Goal: Transaction & Acquisition: Book appointment/travel/reservation

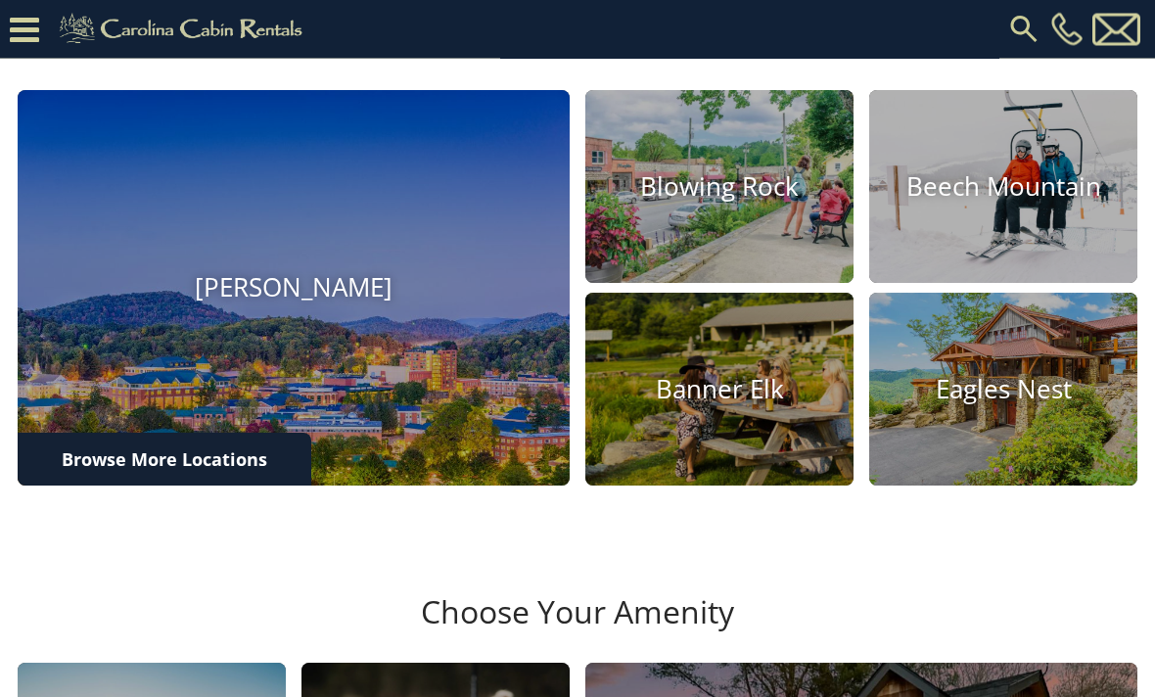
scroll to position [605, 0]
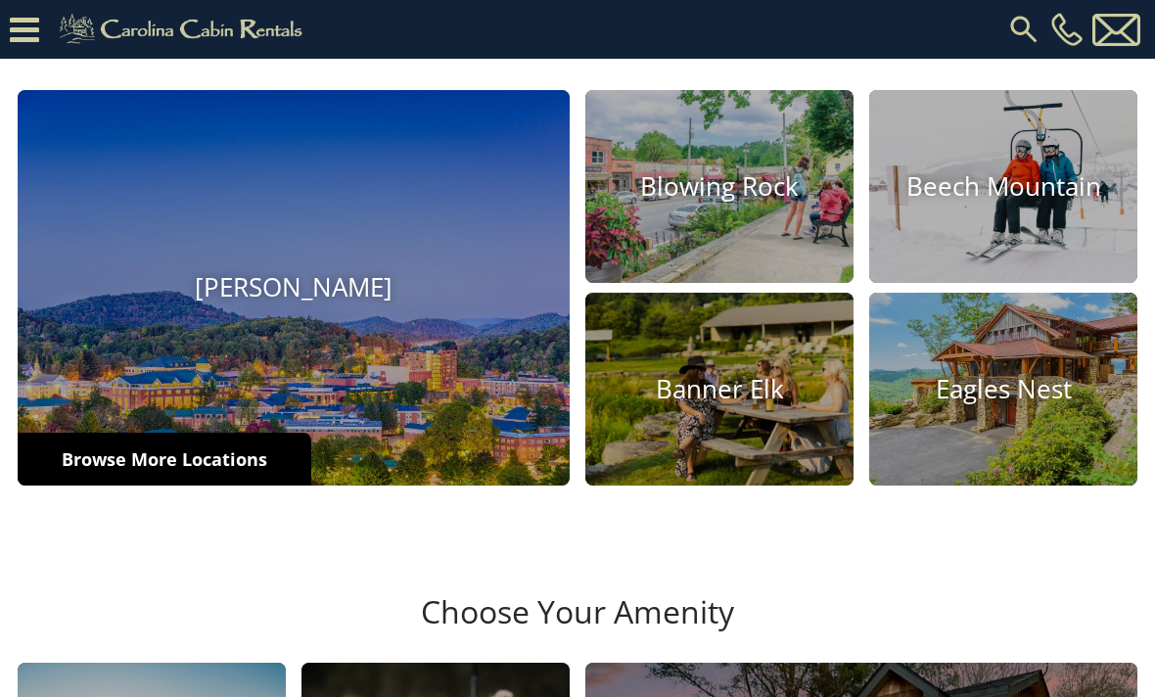
click at [207, 485] on link "Browse More Locations" at bounding box center [165, 458] width 294 height 53
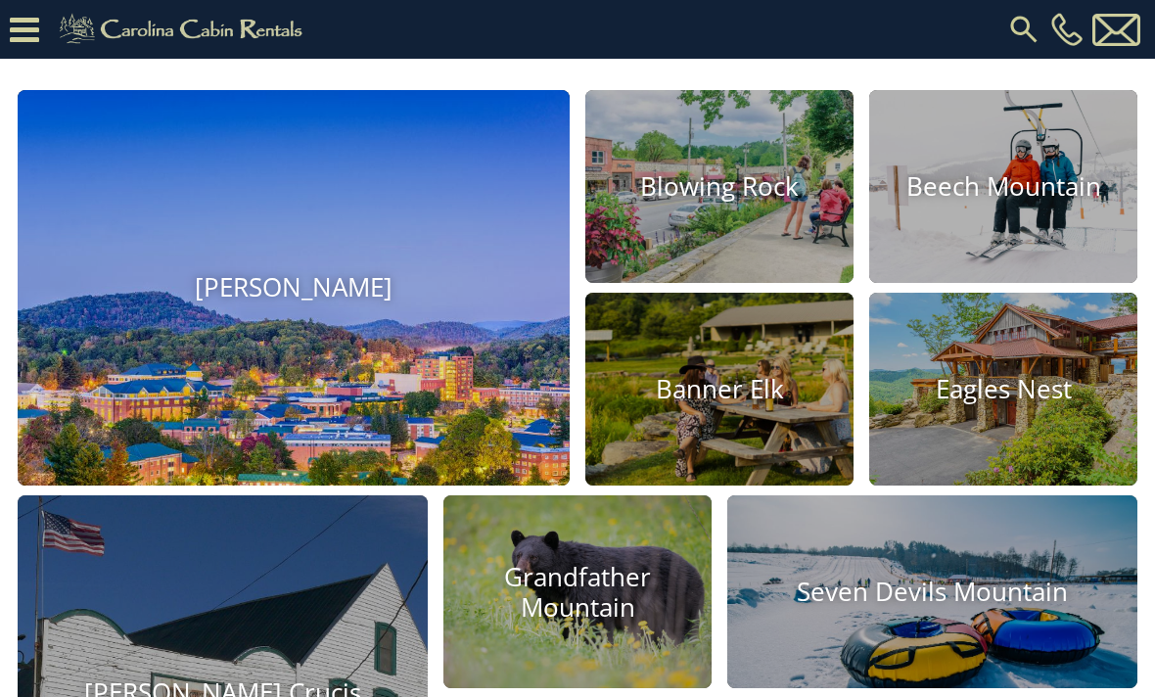
click at [425, 432] on img at bounding box center [293, 287] width 607 height 434
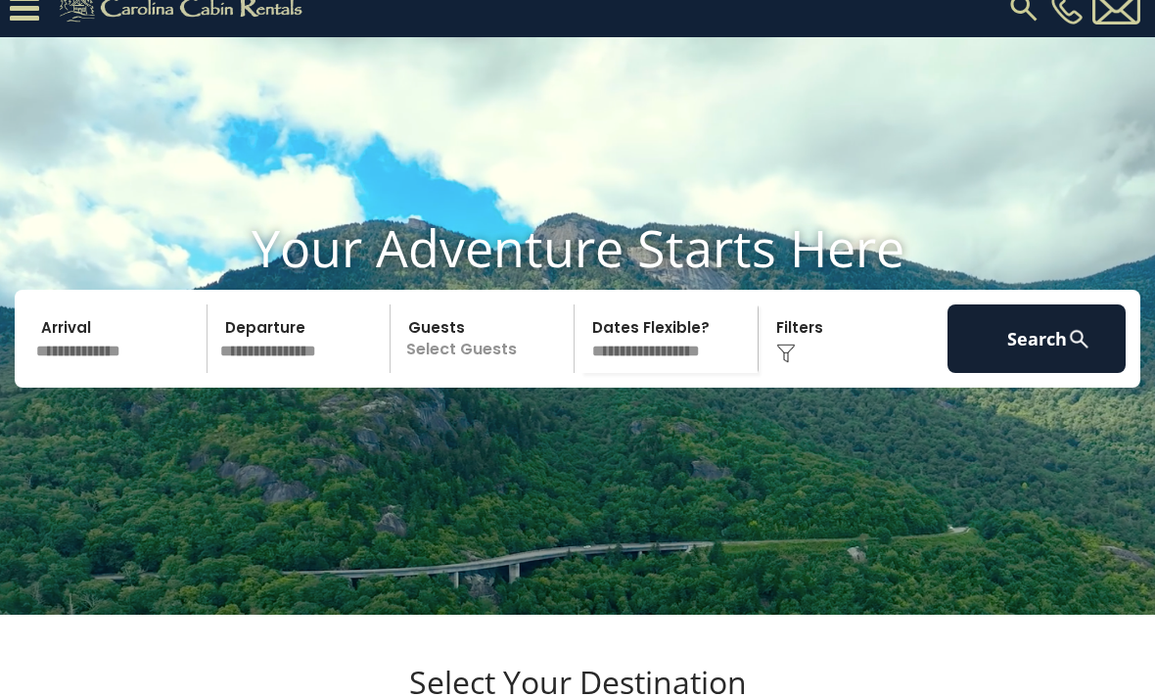
scroll to position [0, 0]
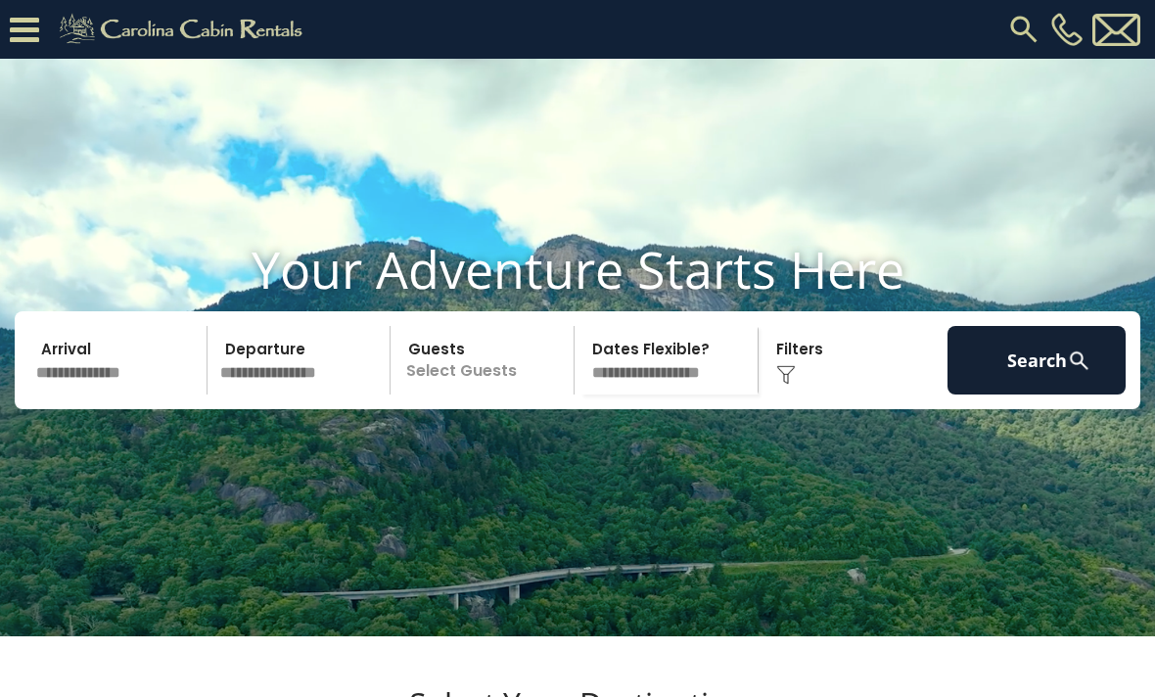
click at [790, 385] on img at bounding box center [786, 375] width 20 height 20
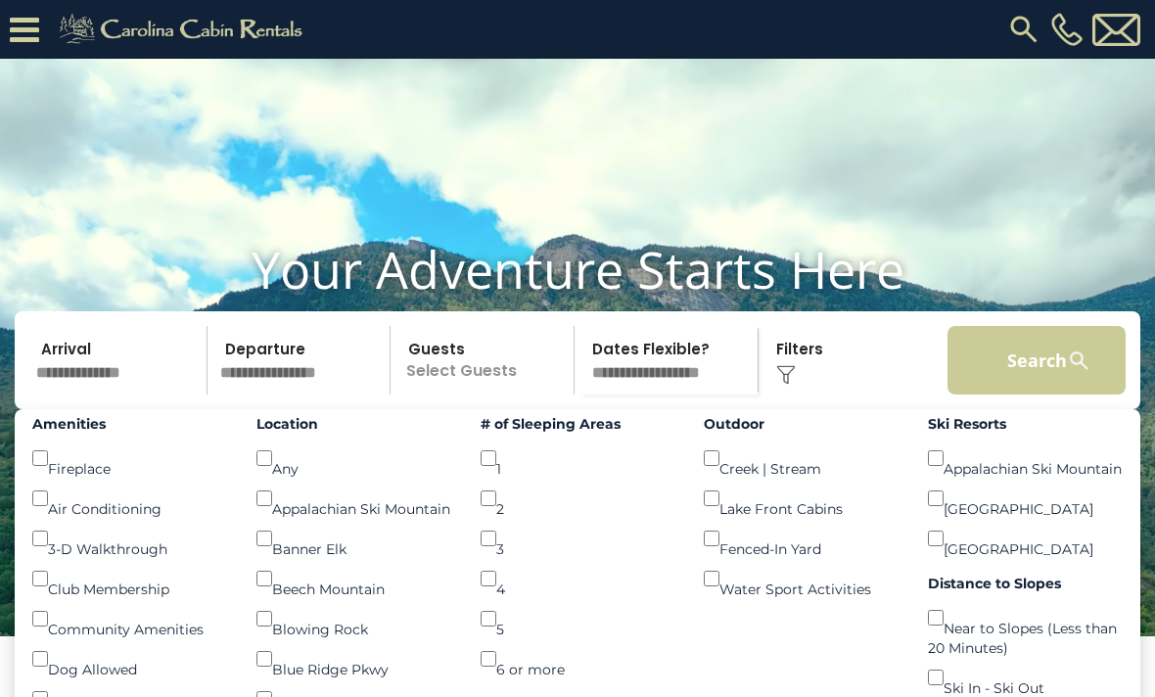
click at [1040, 392] on button "Search" at bounding box center [1036, 360] width 178 height 68
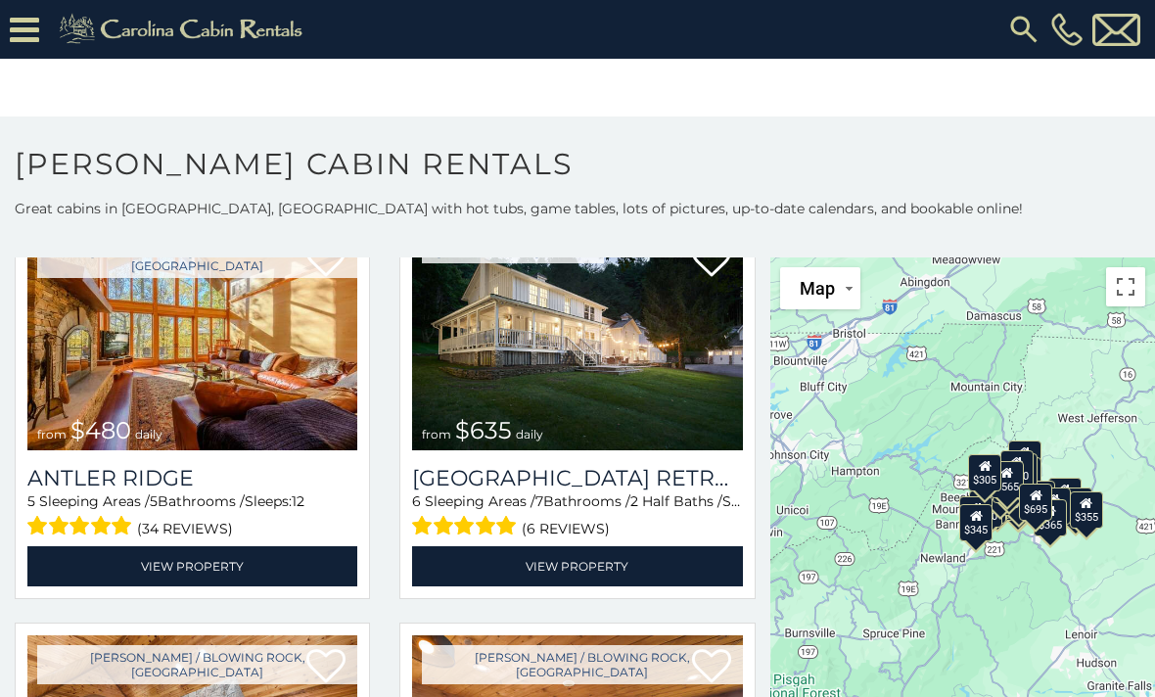
scroll to position [948, 0]
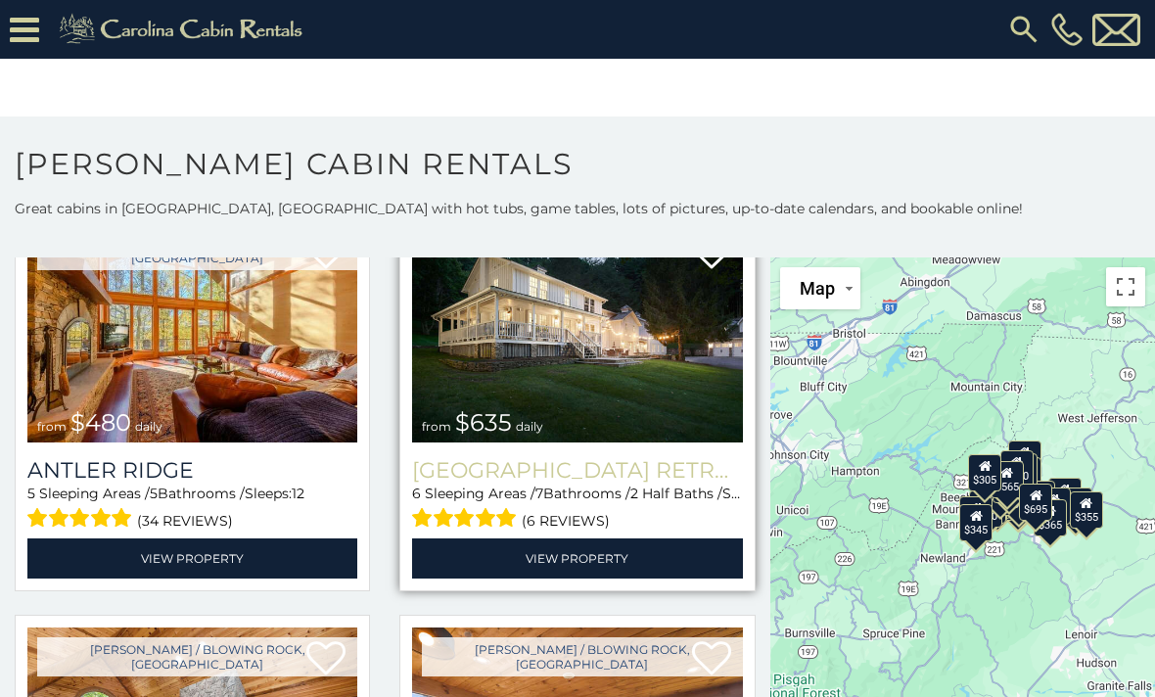
click at [562, 472] on h3 "Valley Farmhouse Retreat" at bounding box center [577, 470] width 330 height 26
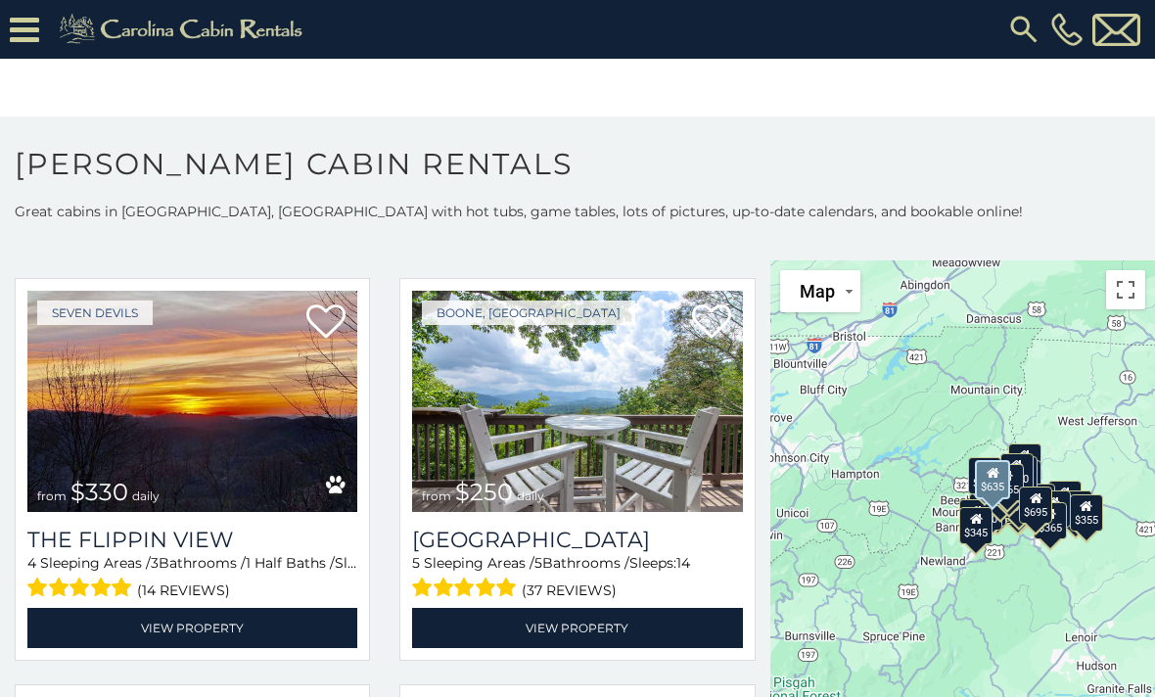
scroll to position [2915, 0]
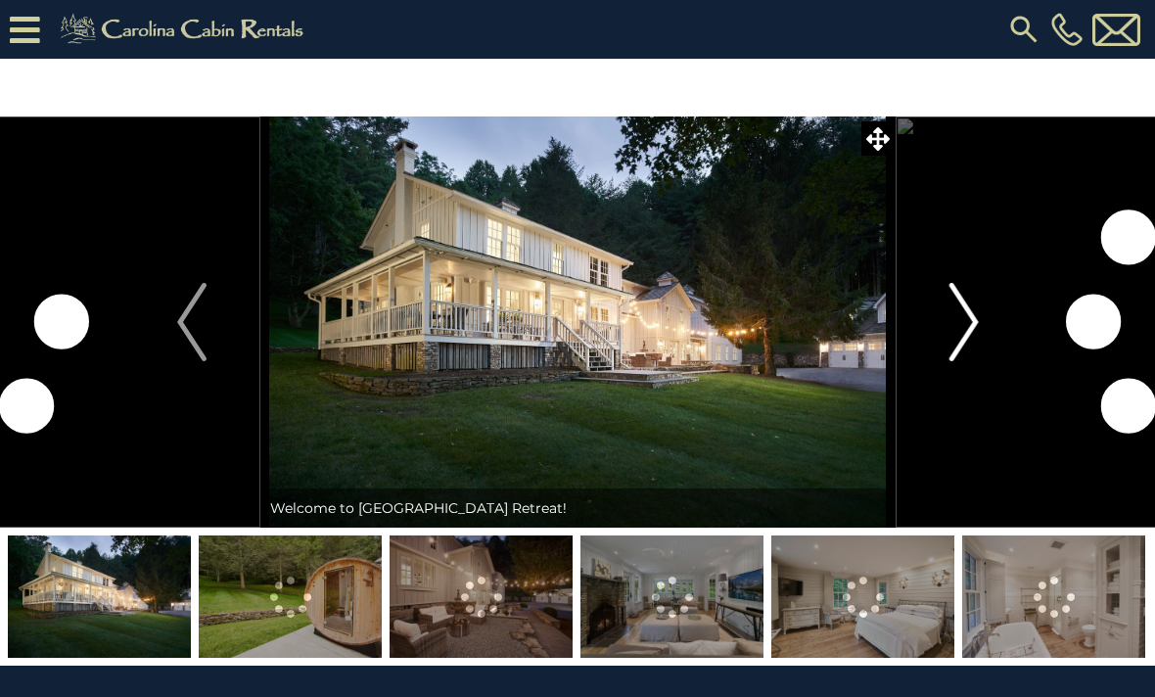
click at [973, 323] on img "Next" at bounding box center [962, 322] width 29 height 78
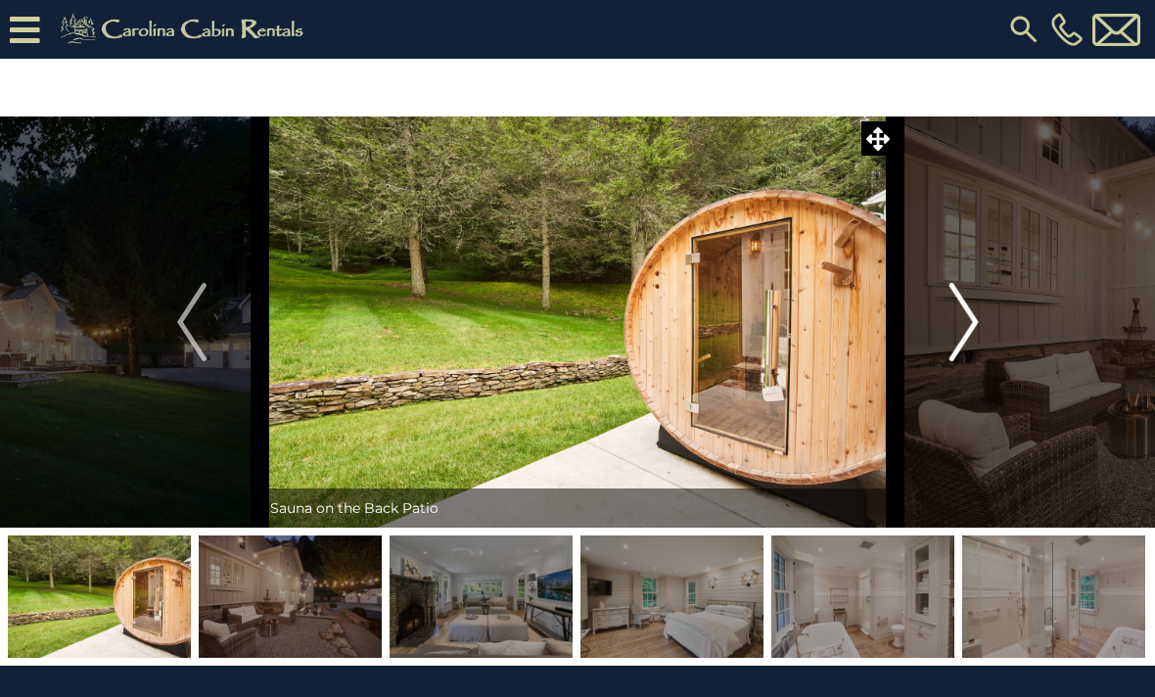
click at [1006, 323] on button "Next" at bounding box center [963, 321] width 137 height 411
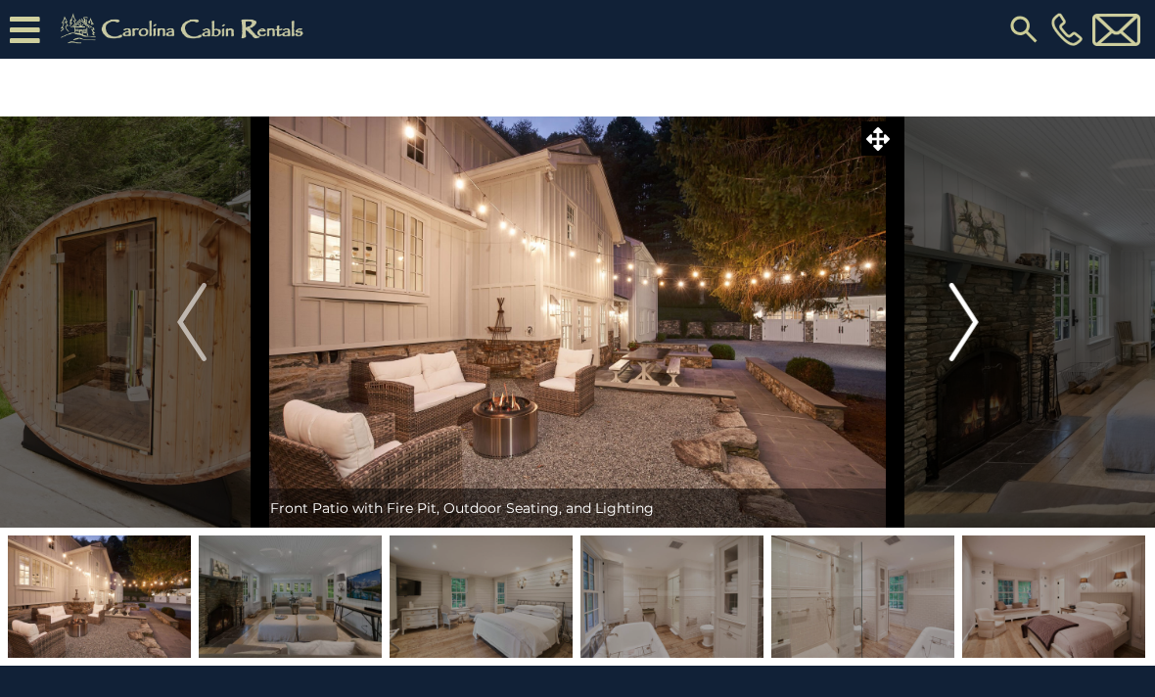
click at [969, 313] on img "Next" at bounding box center [962, 322] width 29 height 78
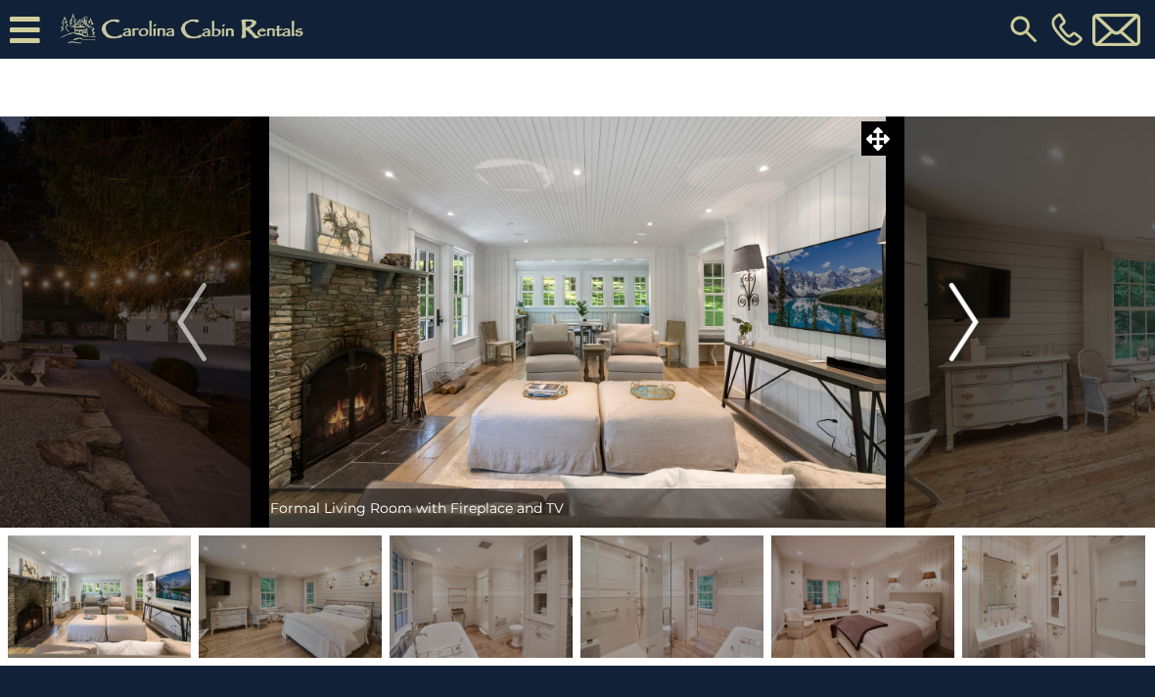
click at [963, 303] on img "Next" at bounding box center [962, 322] width 29 height 78
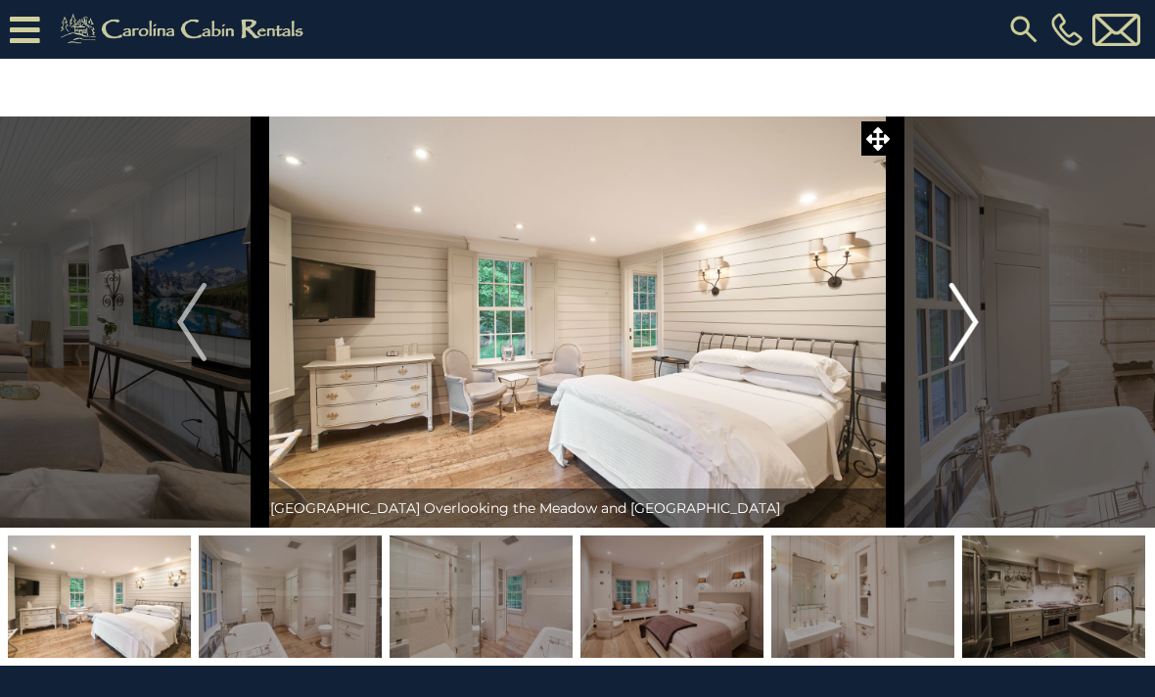
click at [977, 325] on img "Next" at bounding box center [962, 322] width 29 height 78
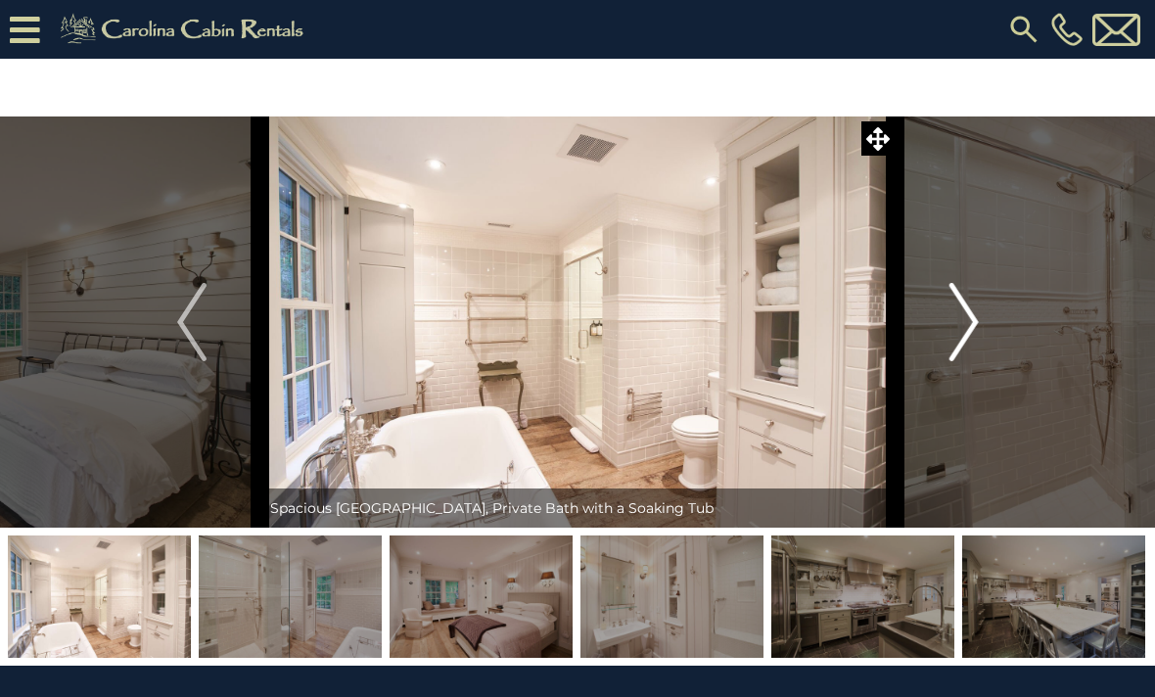
click at [975, 327] on img "Next" at bounding box center [962, 322] width 29 height 78
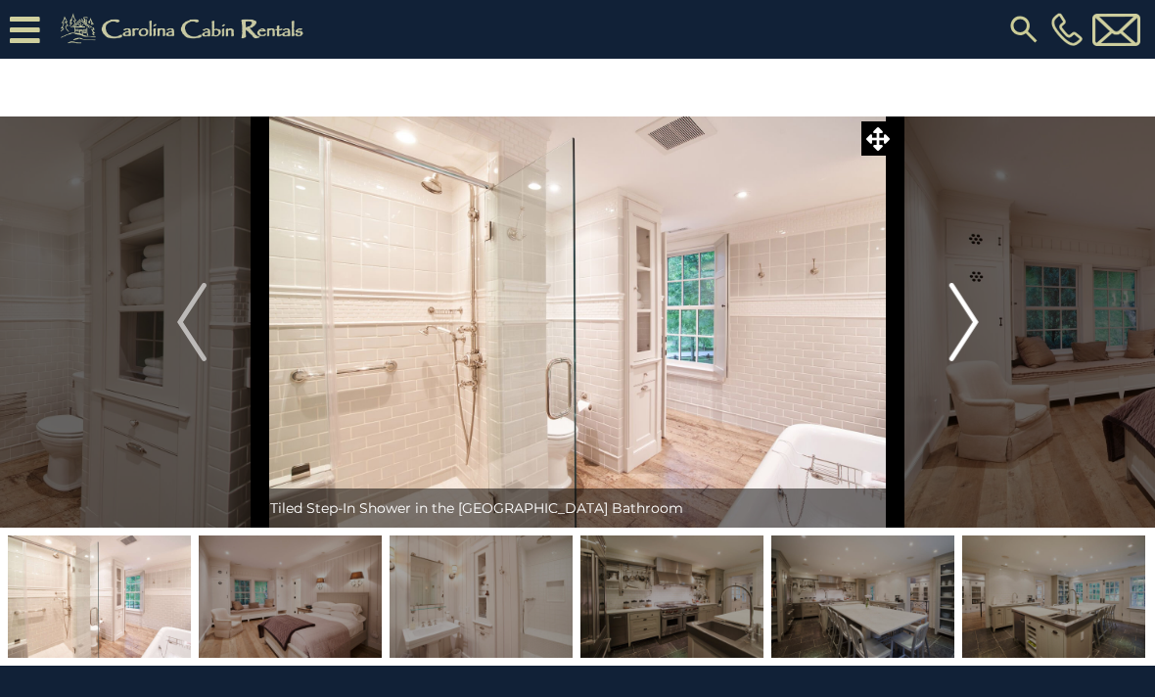
click at [980, 331] on button "Next" at bounding box center [963, 321] width 137 height 411
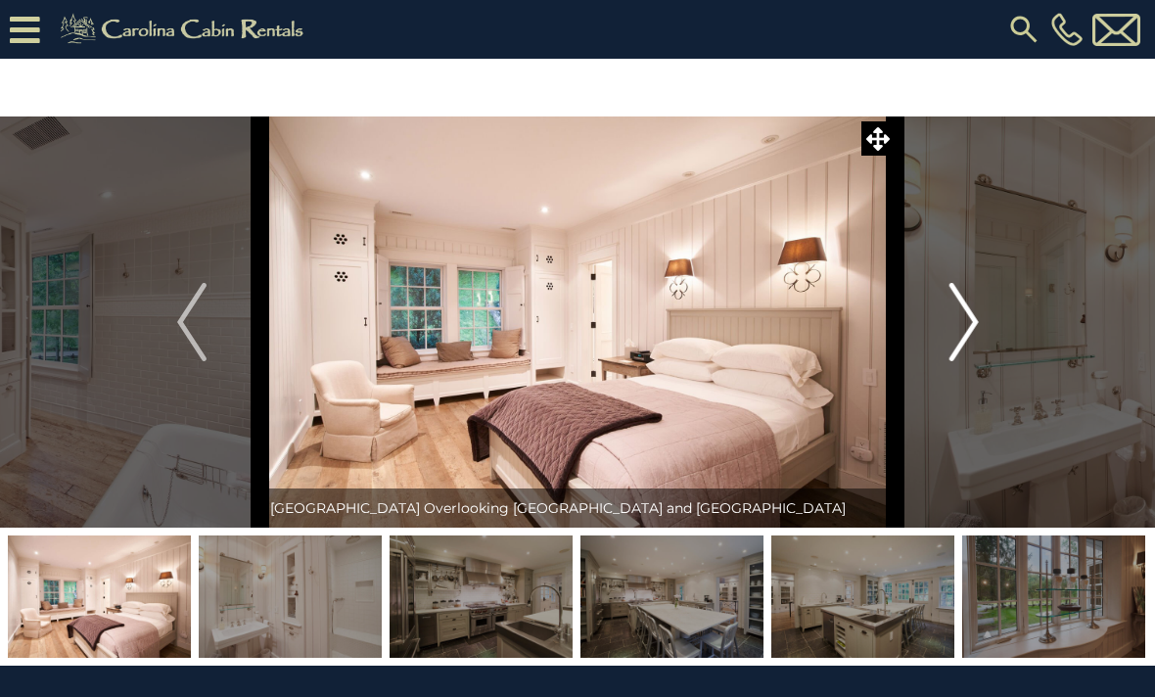
click at [977, 324] on img "Next" at bounding box center [962, 322] width 29 height 78
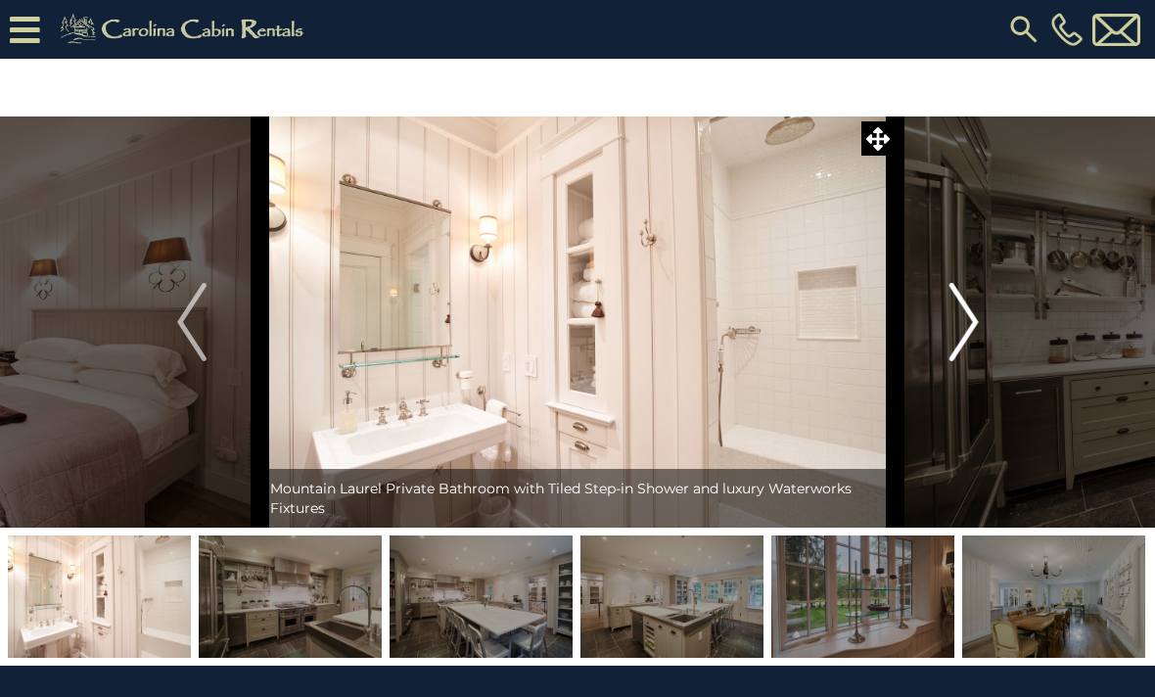
click at [973, 316] on img "Next" at bounding box center [962, 322] width 29 height 78
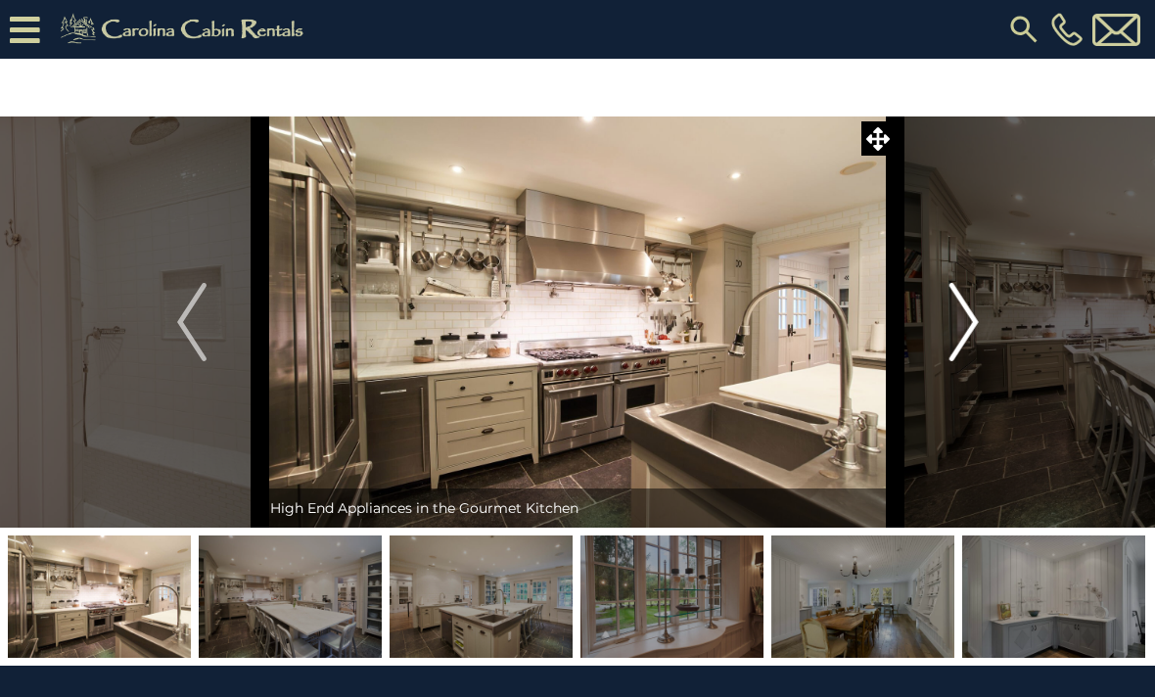
click at [988, 340] on button "Next" at bounding box center [963, 321] width 137 height 411
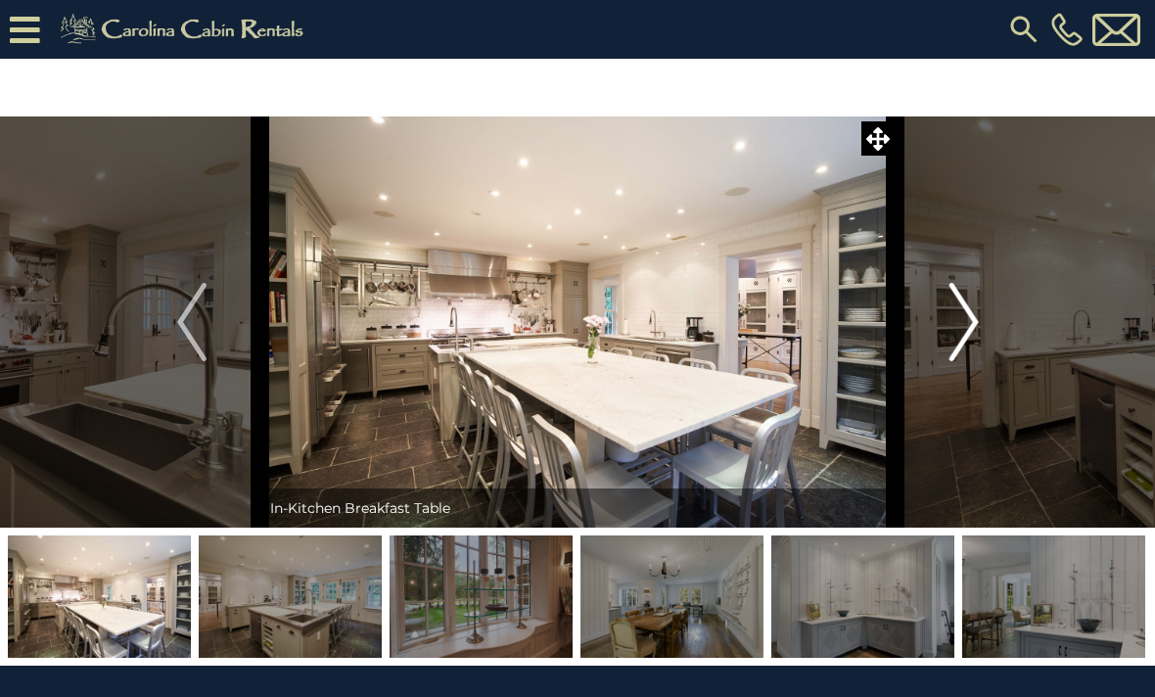
click at [980, 323] on button "Next" at bounding box center [963, 321] width 137 height 411
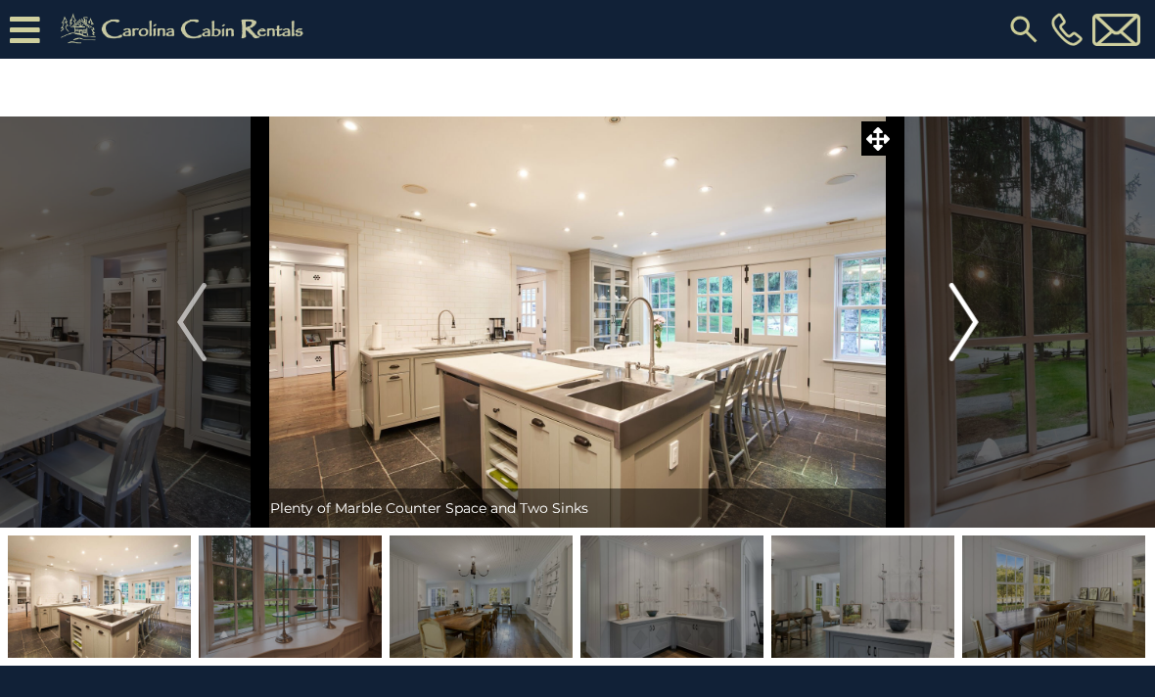
click at [967, 322] on img "Next" at bounding box center [962, 322] width 29 height 78
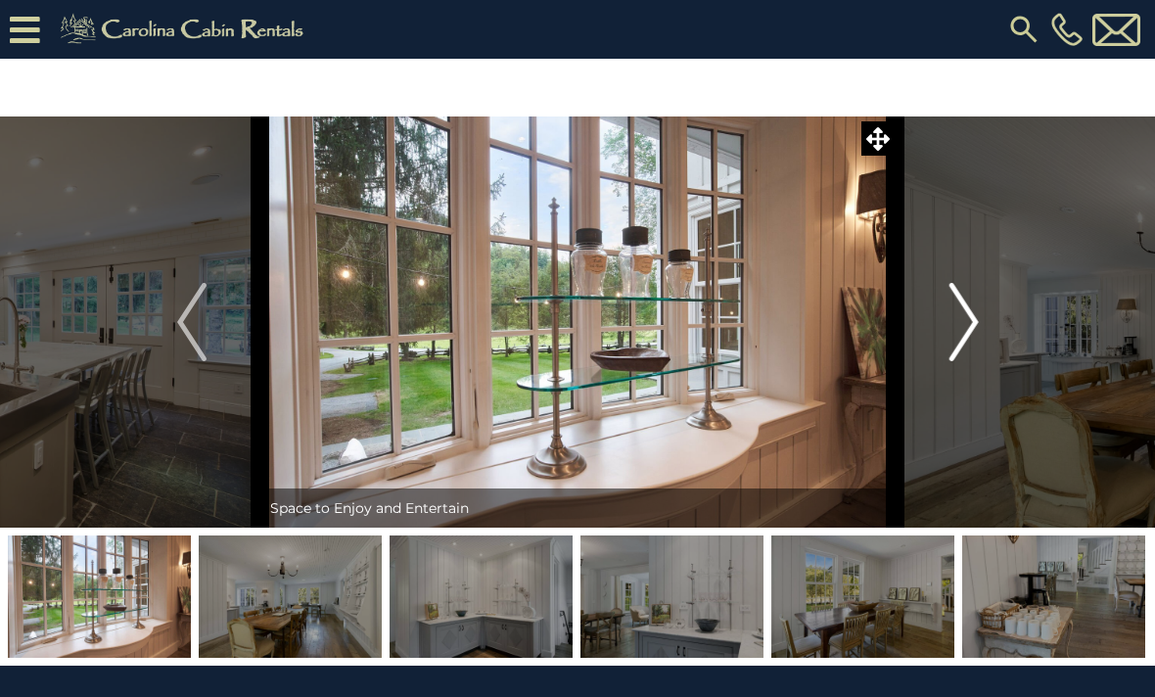
click at [977, 333] on img "Next" at bounding box center [962, 322] width 29 height 78
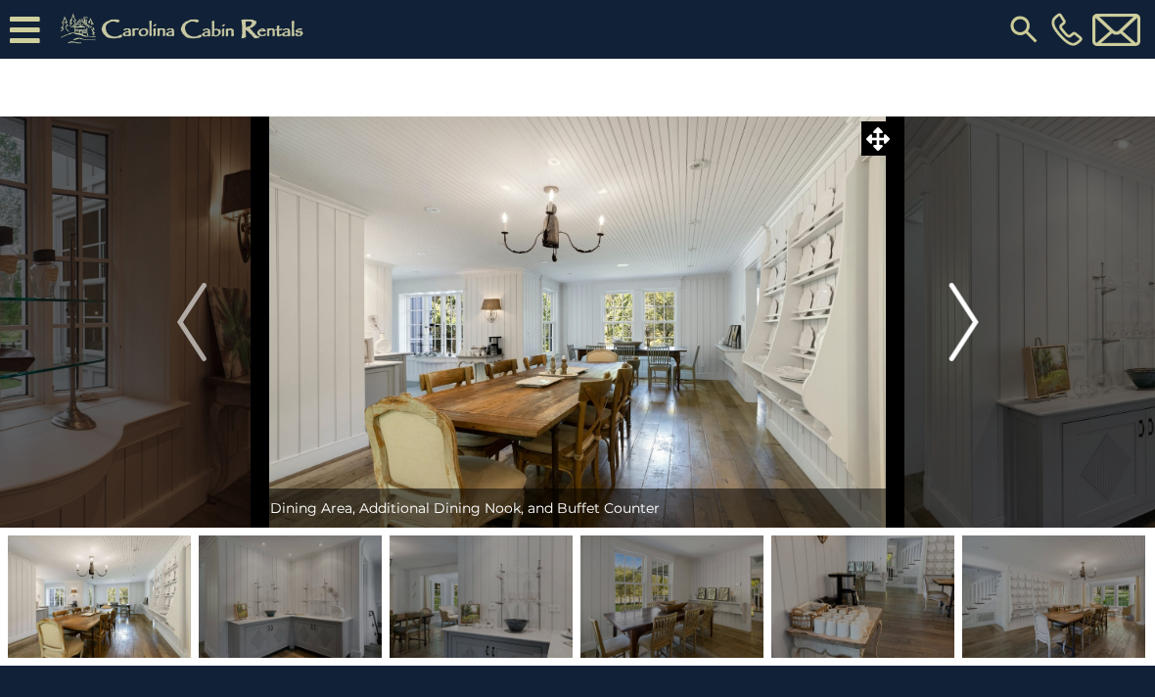
click at [985, 326] on button "Next" at bounding box center [963, 321] width 137 height 411
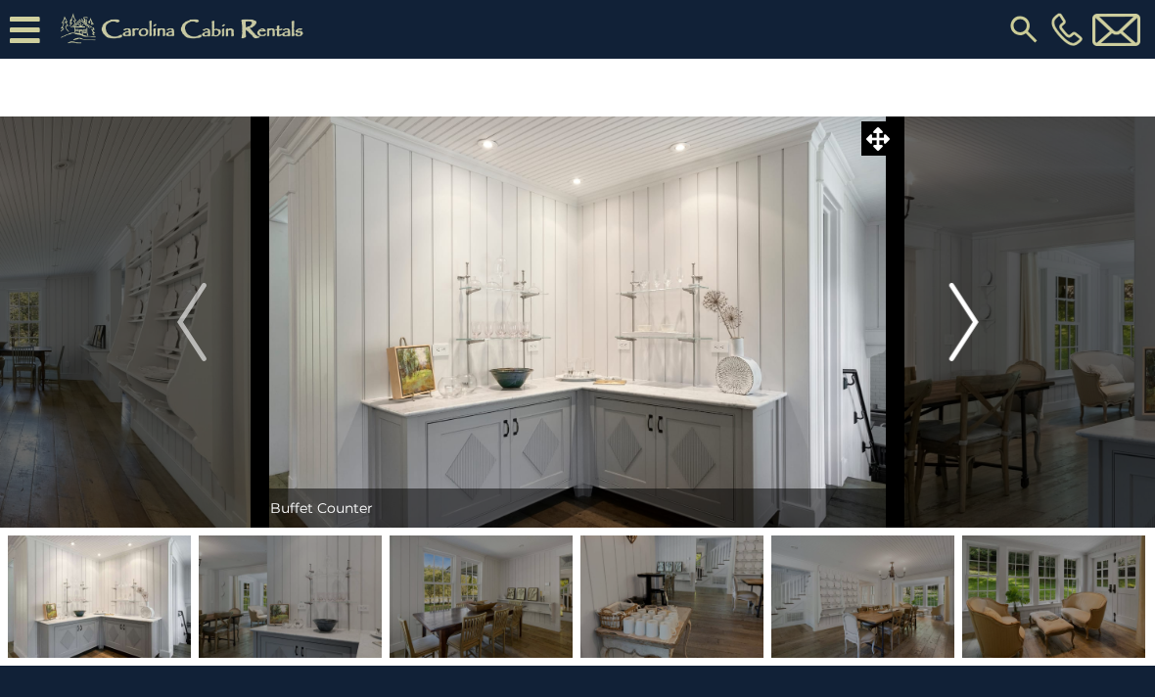
click at [966, 317] on img "Next" at bounding box center [962, 322] width 29 height 78
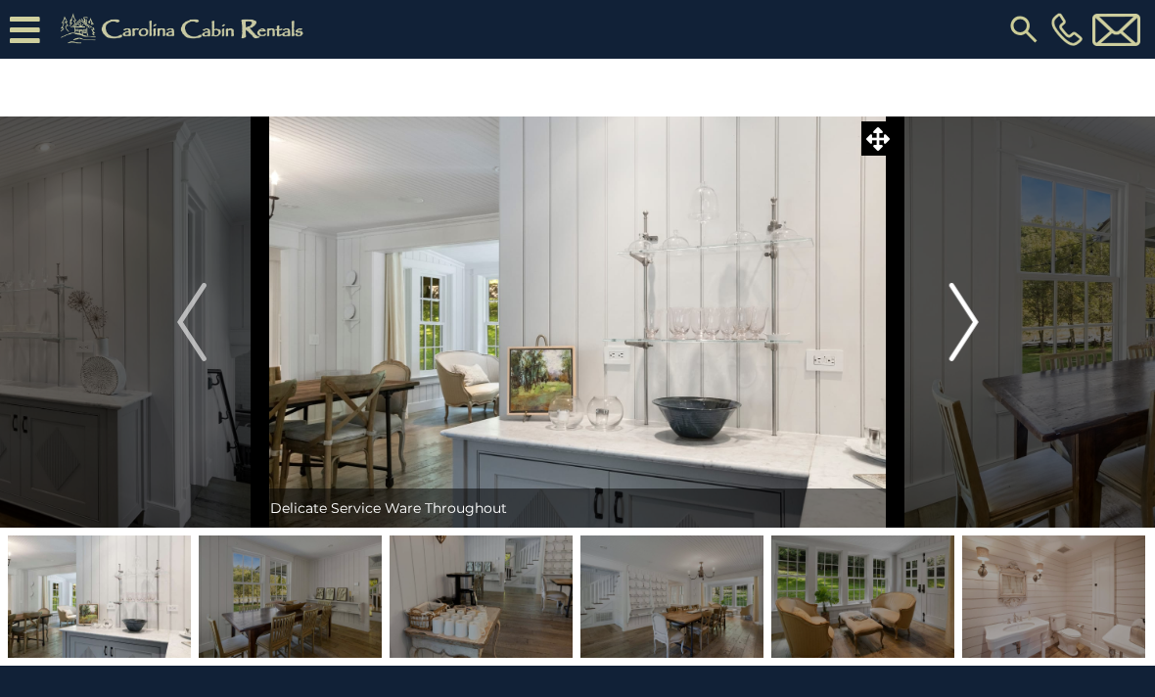
click at [983, 327] on button "Next" at bounding box center [963, 321] width 137 height 411
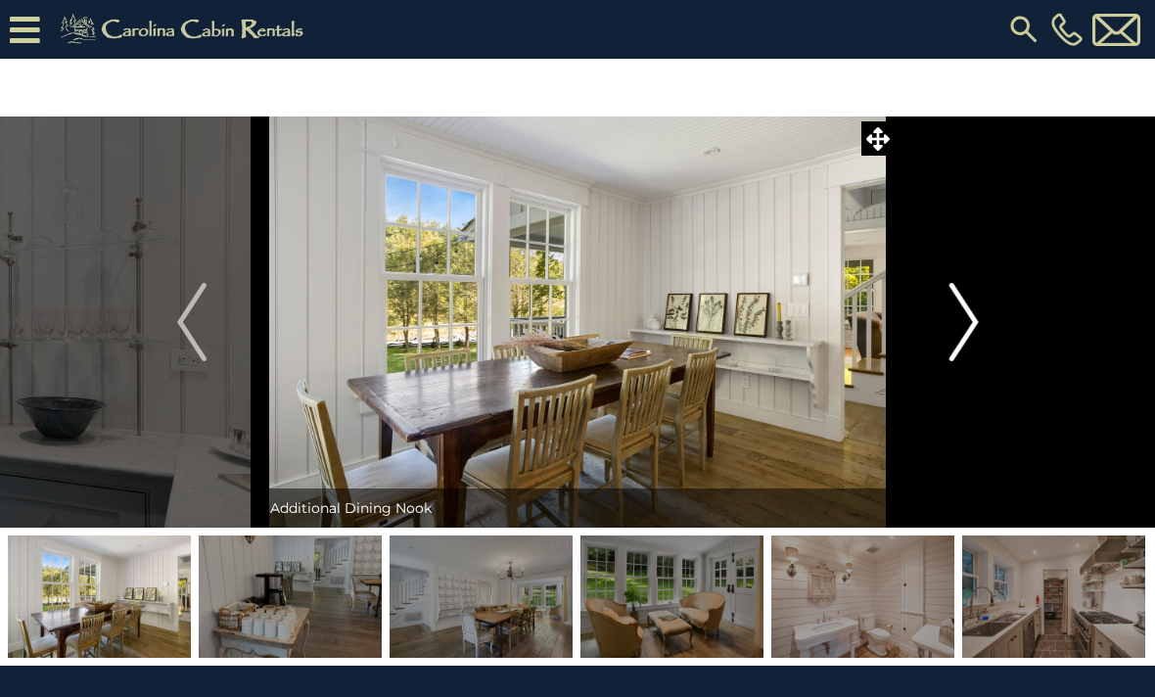
click at [948, 326] on button "Next" at bounding box center [963, 321] width 137 height 411
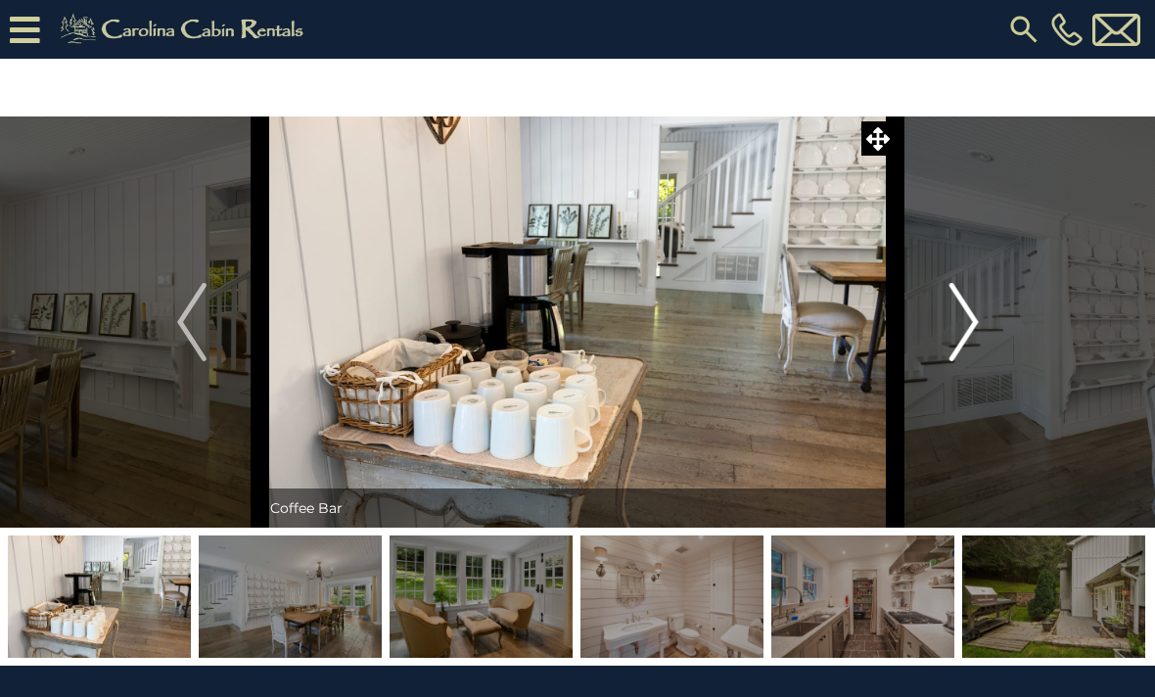
click at [974, 326] on img "Next" at bounding box center [962, 322] width 29 height 78
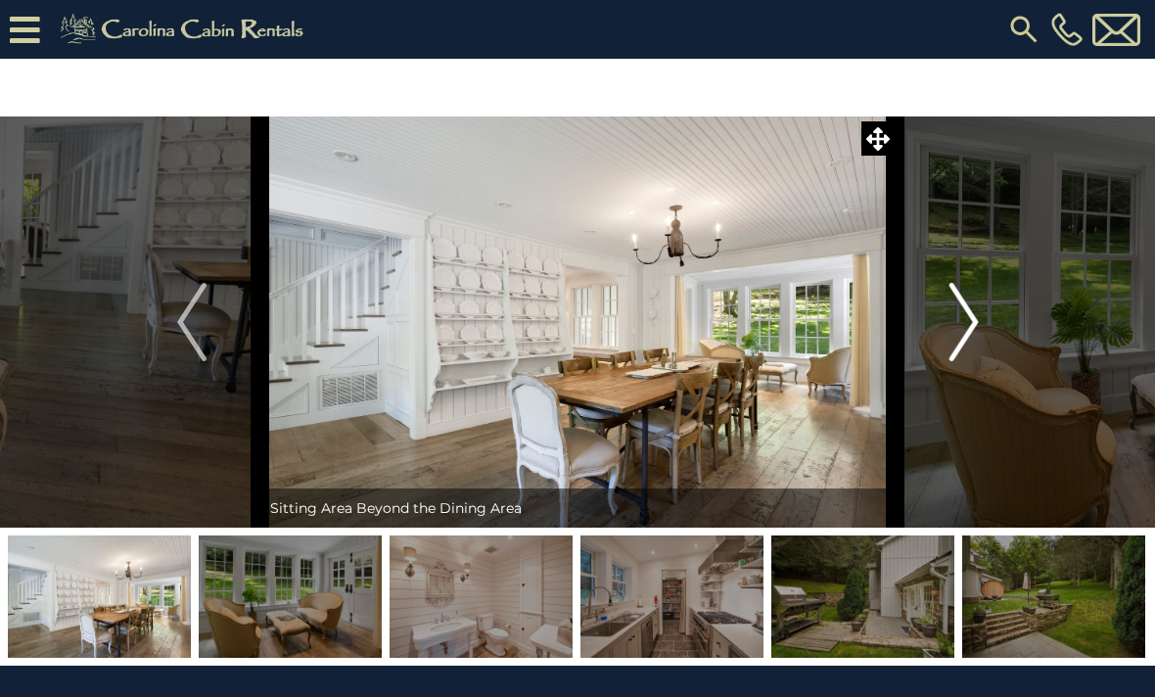
click at [973, 330] on img "Next" at bounding box center [962, 322] width 29 height 78
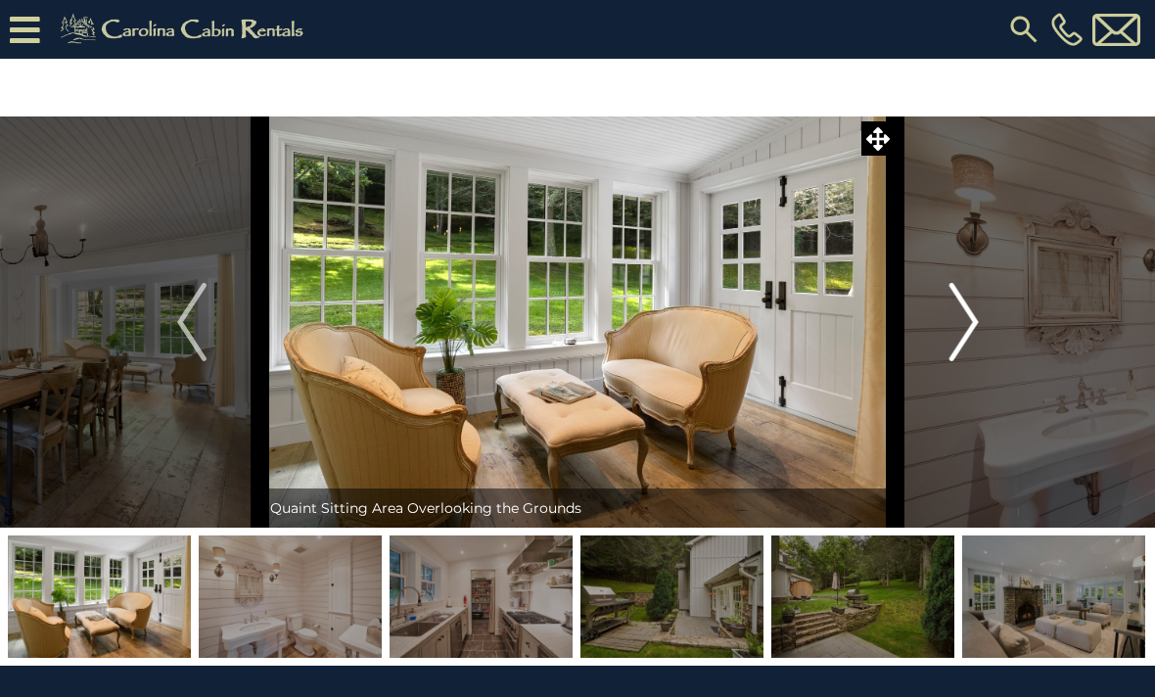
click at [980, 322] on button "Next" at bounding box center [963, 321] width 137 height 411
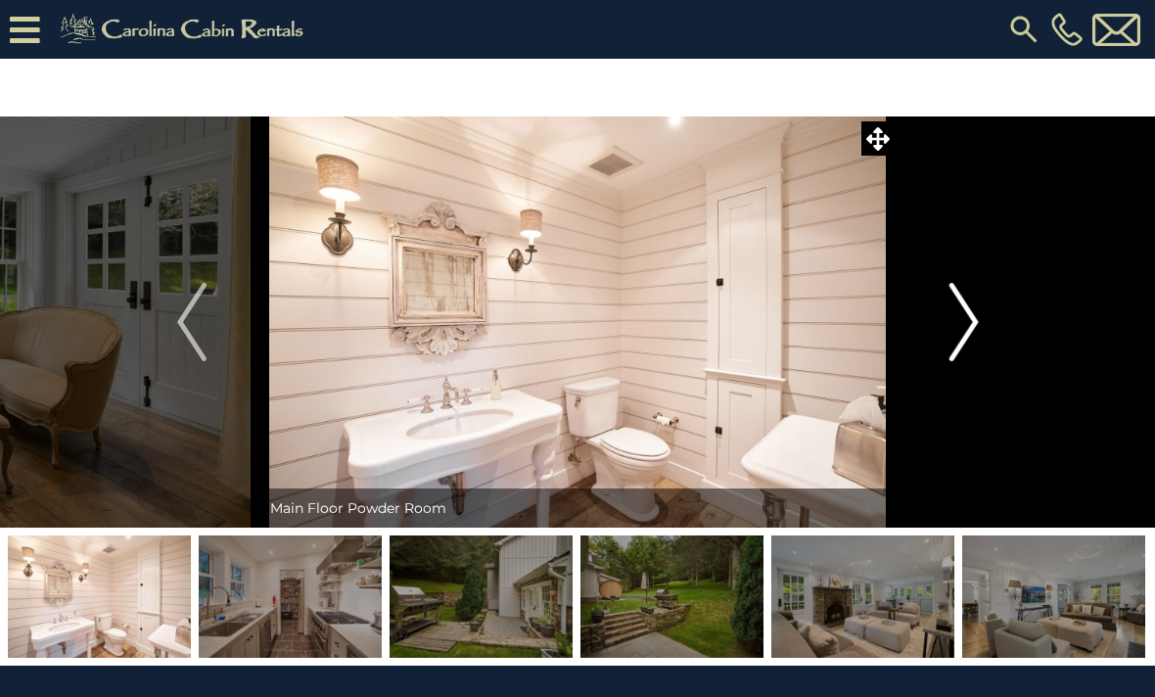
click at [969, 314] on img "Next" at bounding box center [962, 322] width 29 height 78
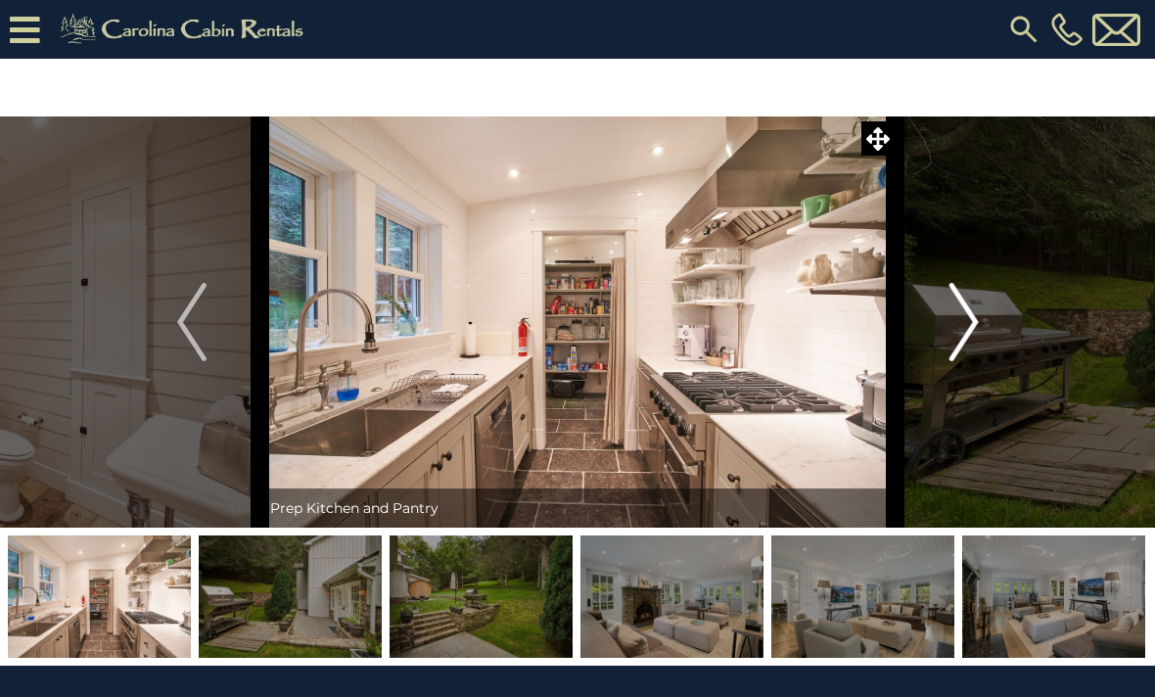
click at [956, 330] on img "Next" at bounding box center [962, 322] width 29 height 78
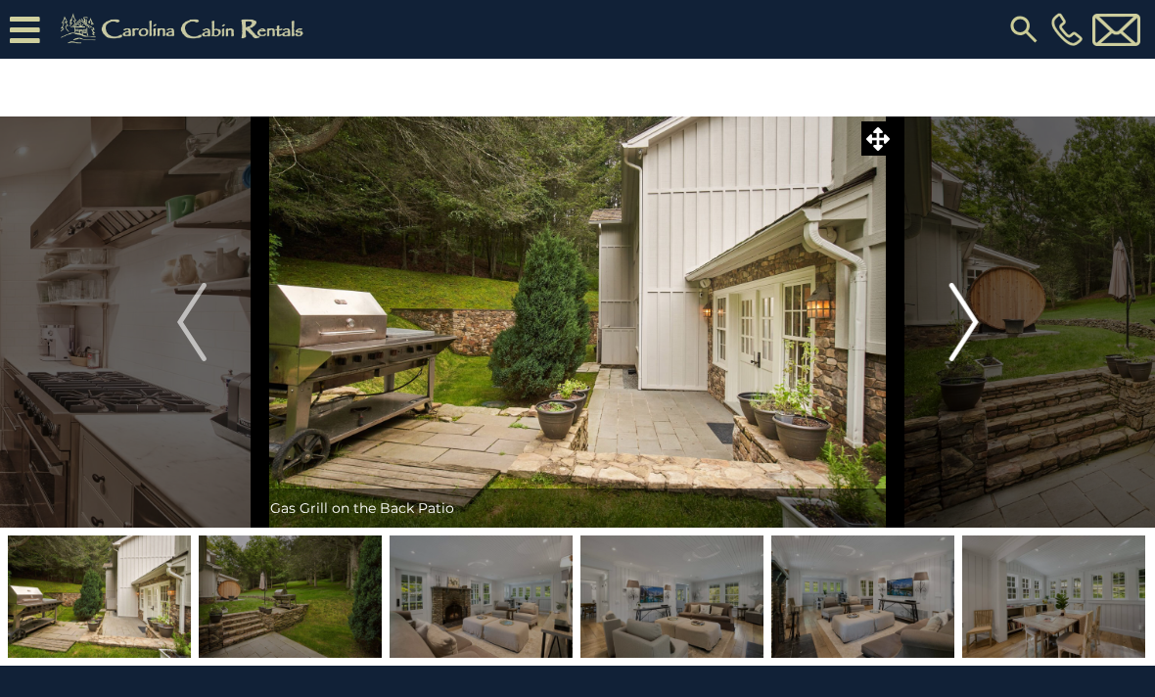
click at [956, 321] on img "Next" at bounding box center [962, 322] width 29 height 78
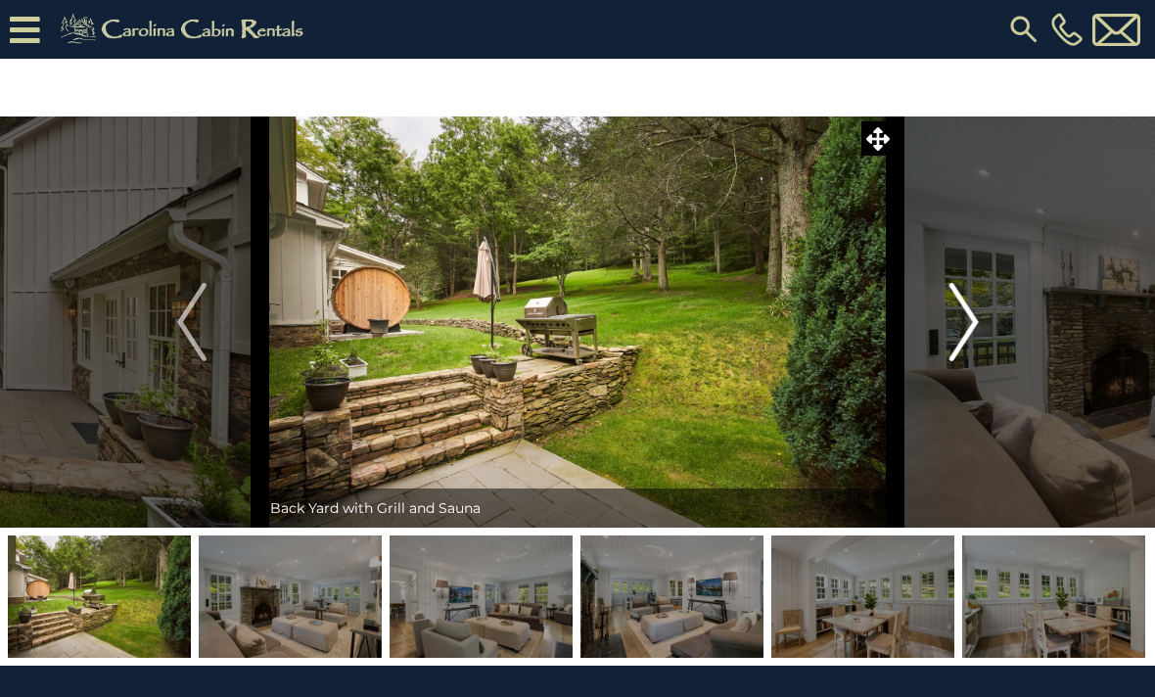
click at [980, 335] on button "Next" at bounding box center [963, 321] width 137 height 411
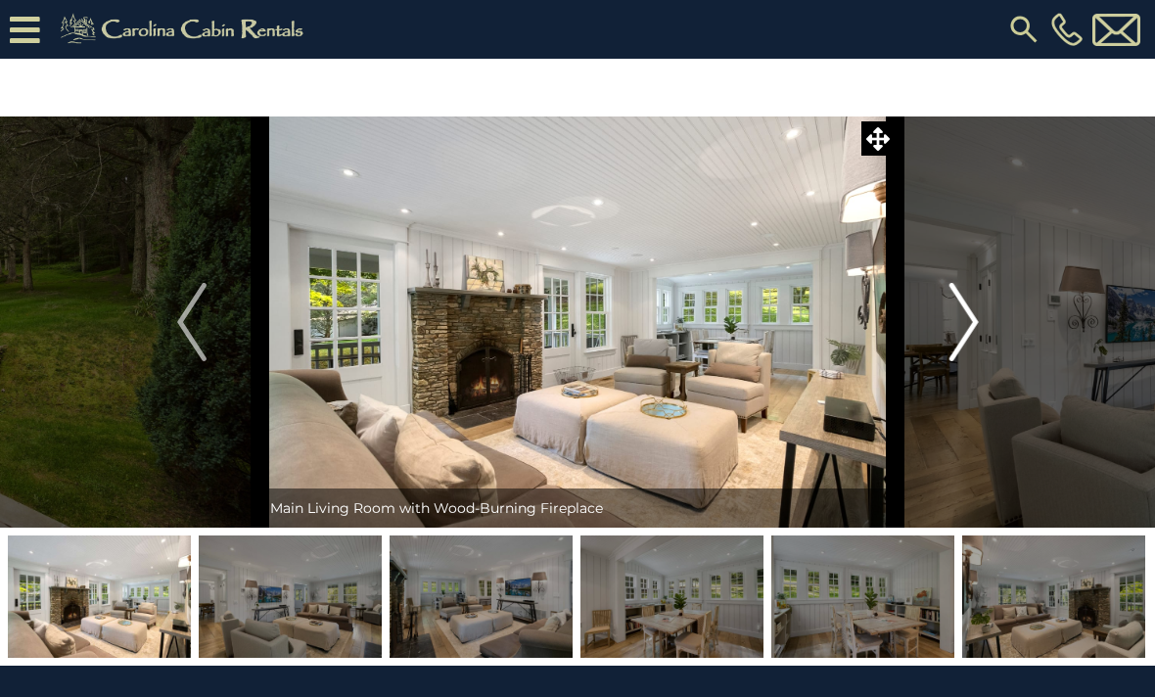
click at [977, 321] on img "Next" at bounding box center [962, 322] width 29 height 78
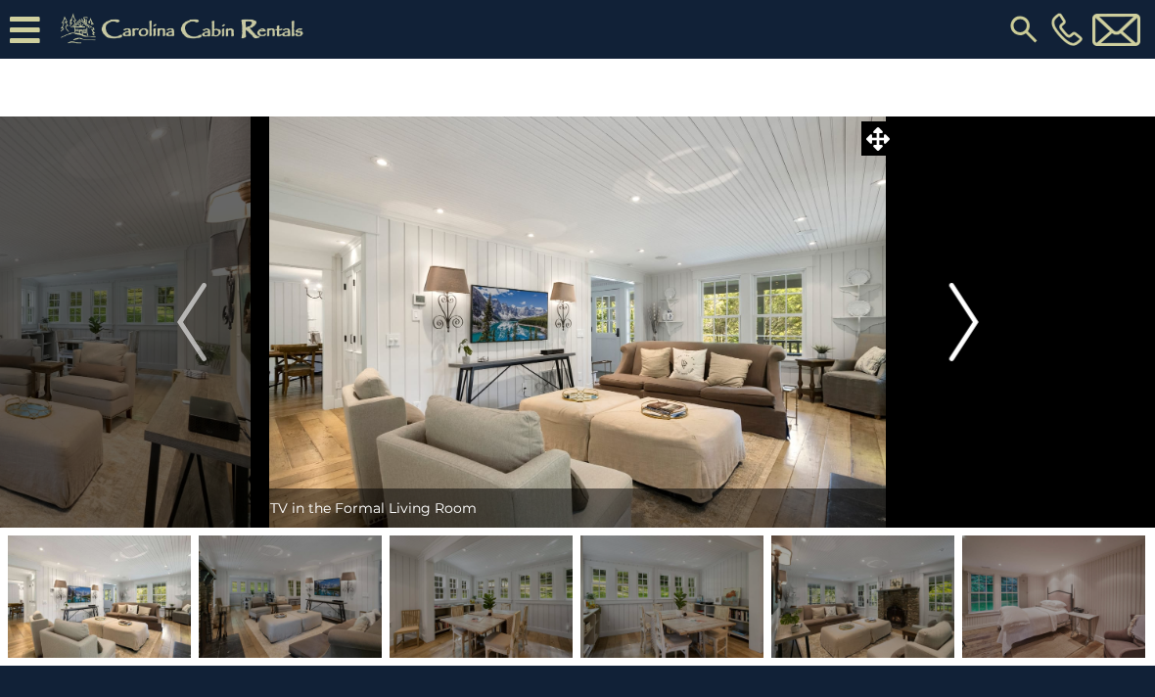
click at [967, 325] on img "Next" at bounding box center [962, 322] width 29 height 78
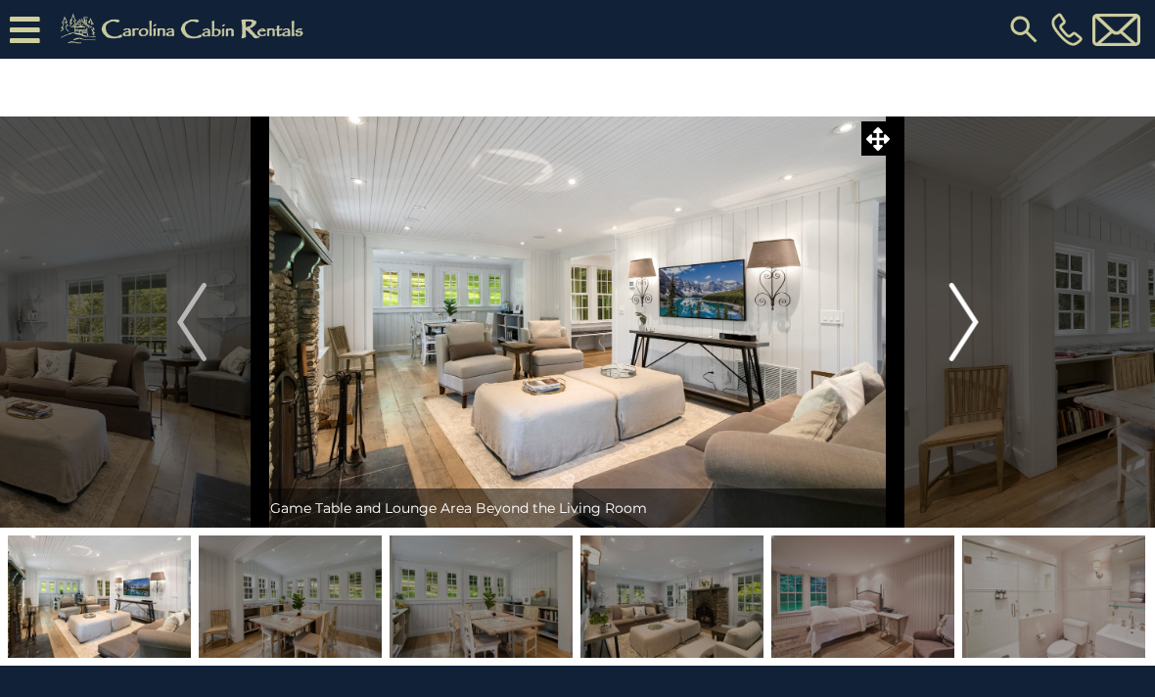
click at [972, 344] on img "Next" at bounding box center [962, 322] width 29 height 78
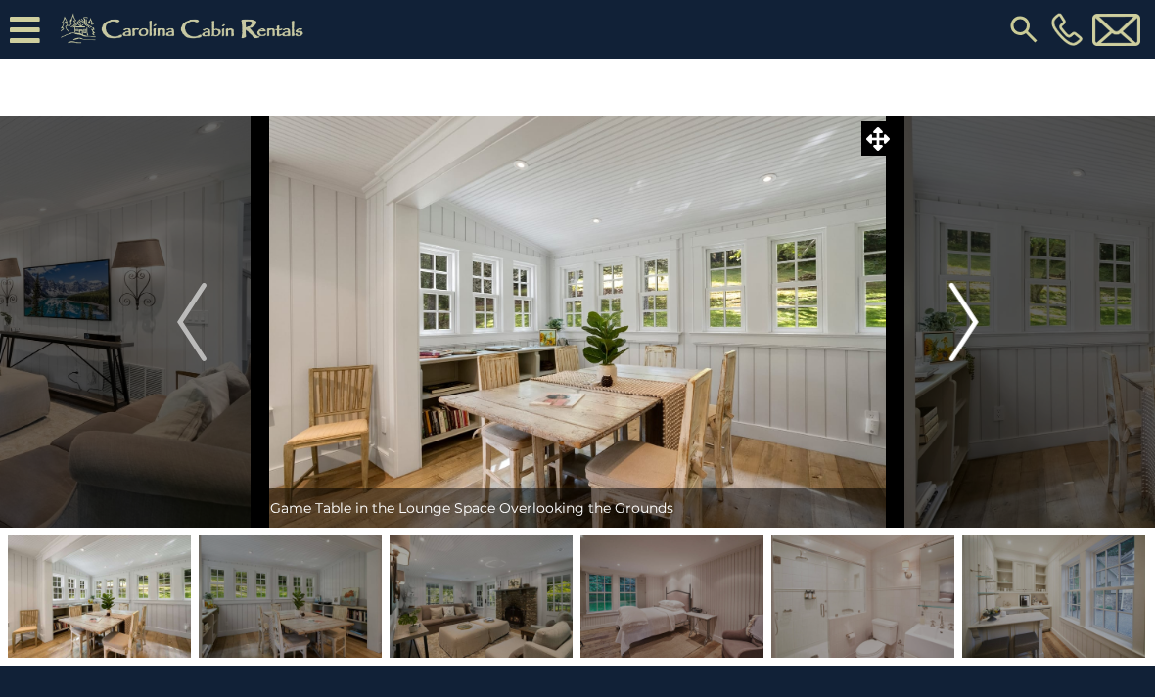
click at [974, 335] on img "Next" at bounding box center [962, 322] width 29 height 78
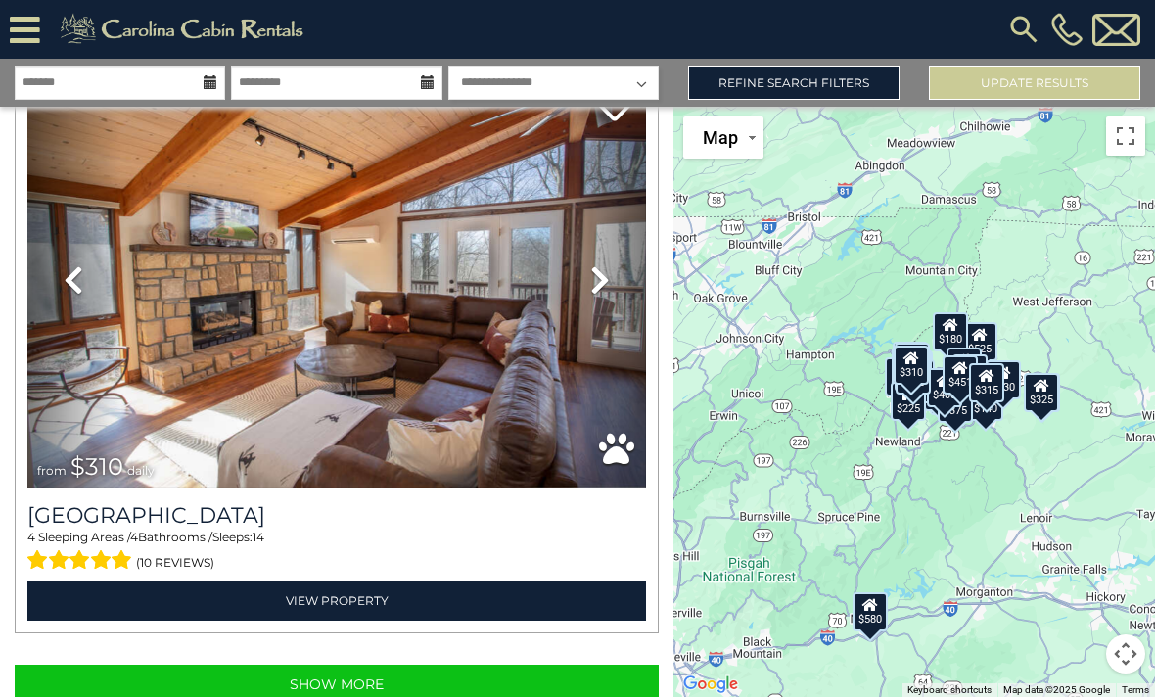
scroll to position [58, 0]
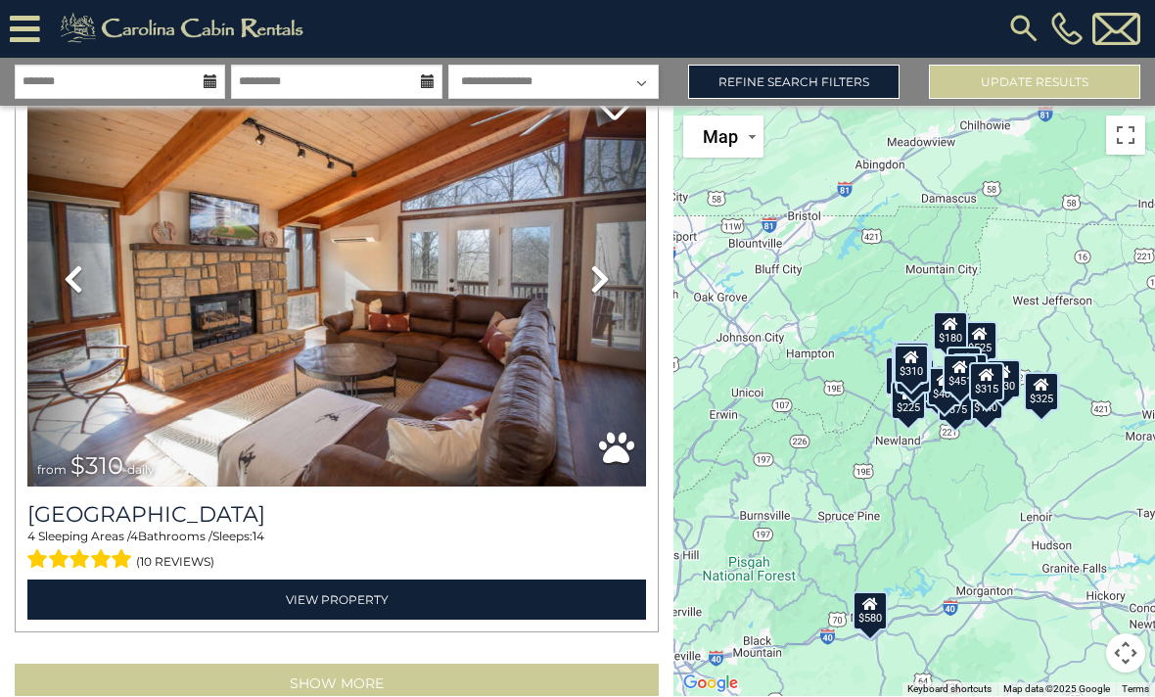
click at [347, 664] on button "Show More" at bounding box center [337, 683] width 644 height 39
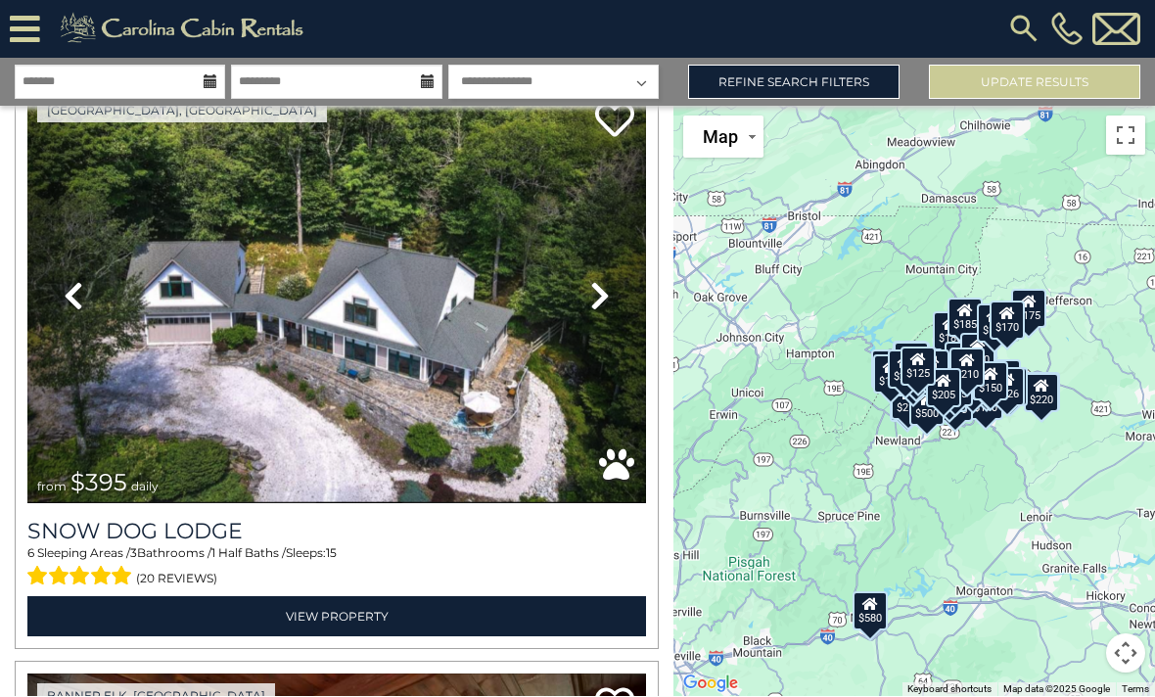
scroll to position [18818, 0]
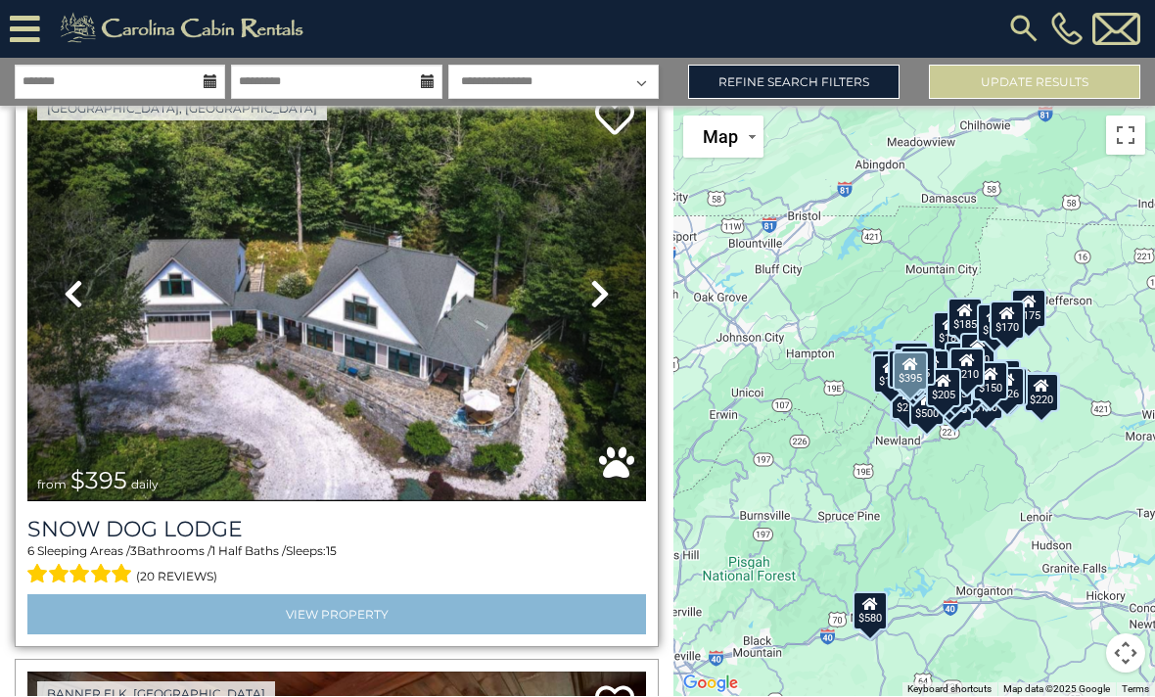
click at [318, 595] on link "View Property" at bounding box center [336, 615] width 618 height 40
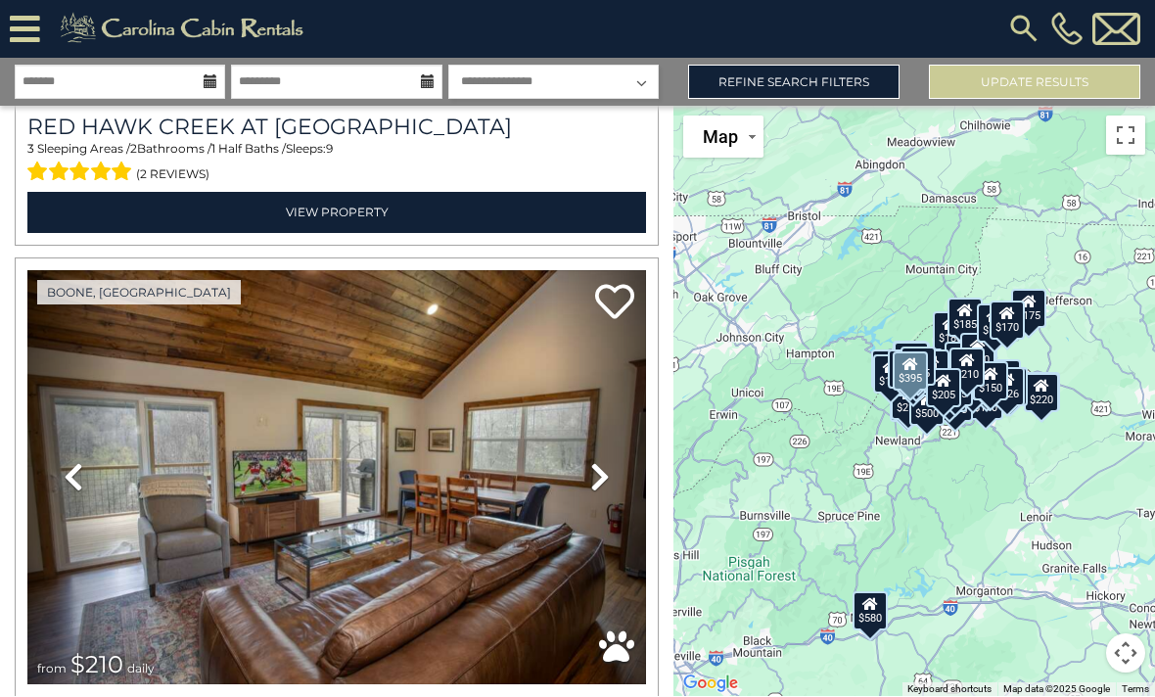
scroll to position [32652, 0]
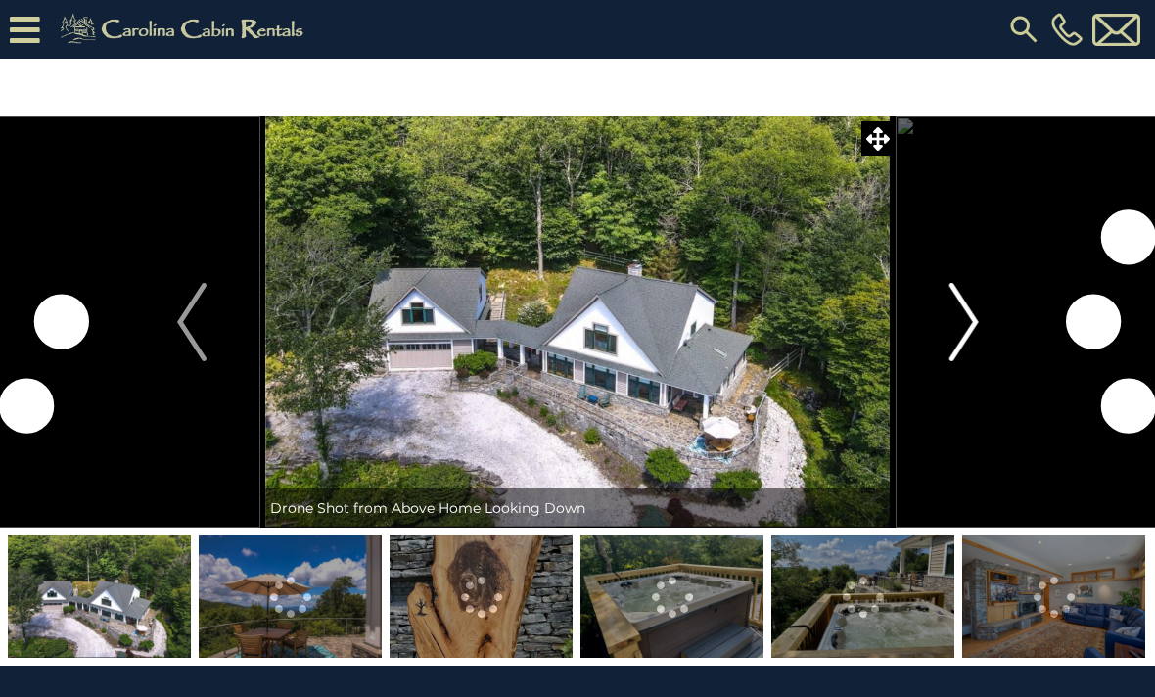
click at [963, 319] on img "Next" at bounding box center [962, 322] width 29 height 78
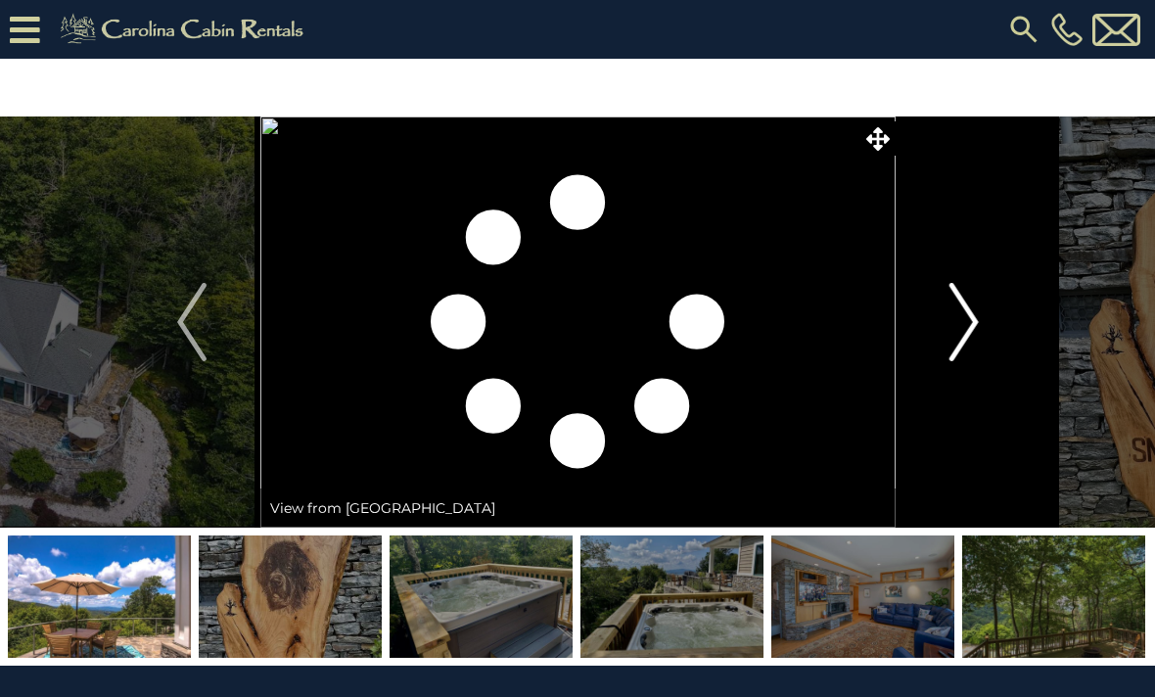
click at [960, 307] on img "Next" at bounding box center [962, 322] width 29 height 78
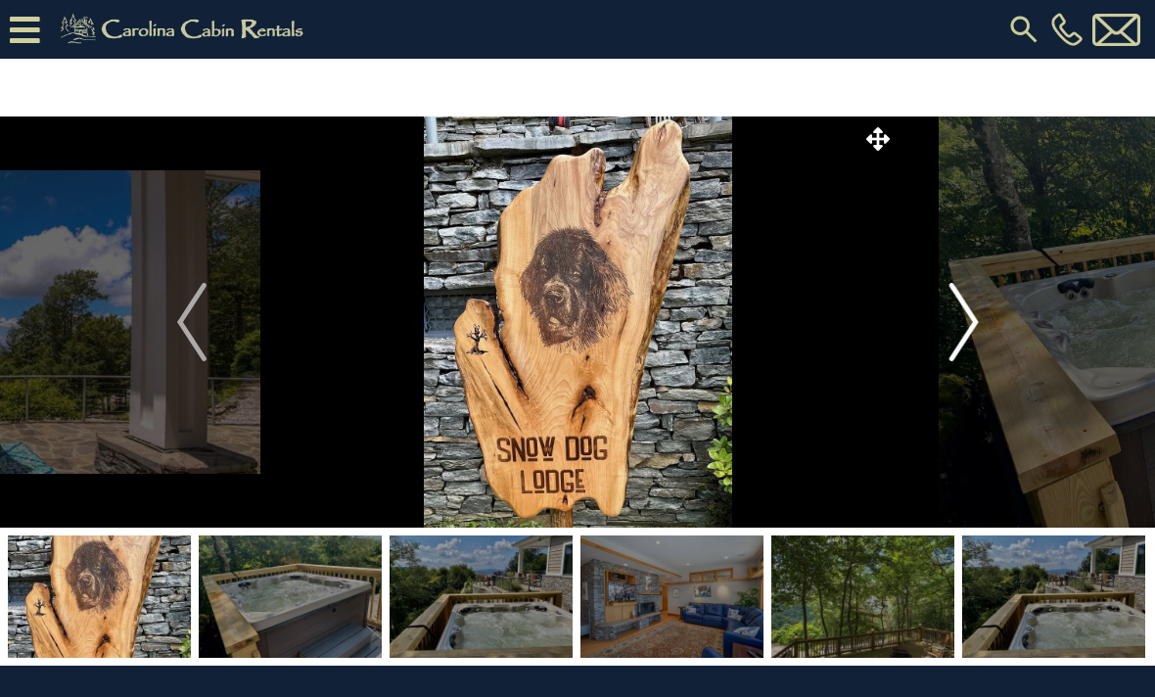
click at [961, 304] on img "Next" at bounding box center [962, 322] width 29 height 78
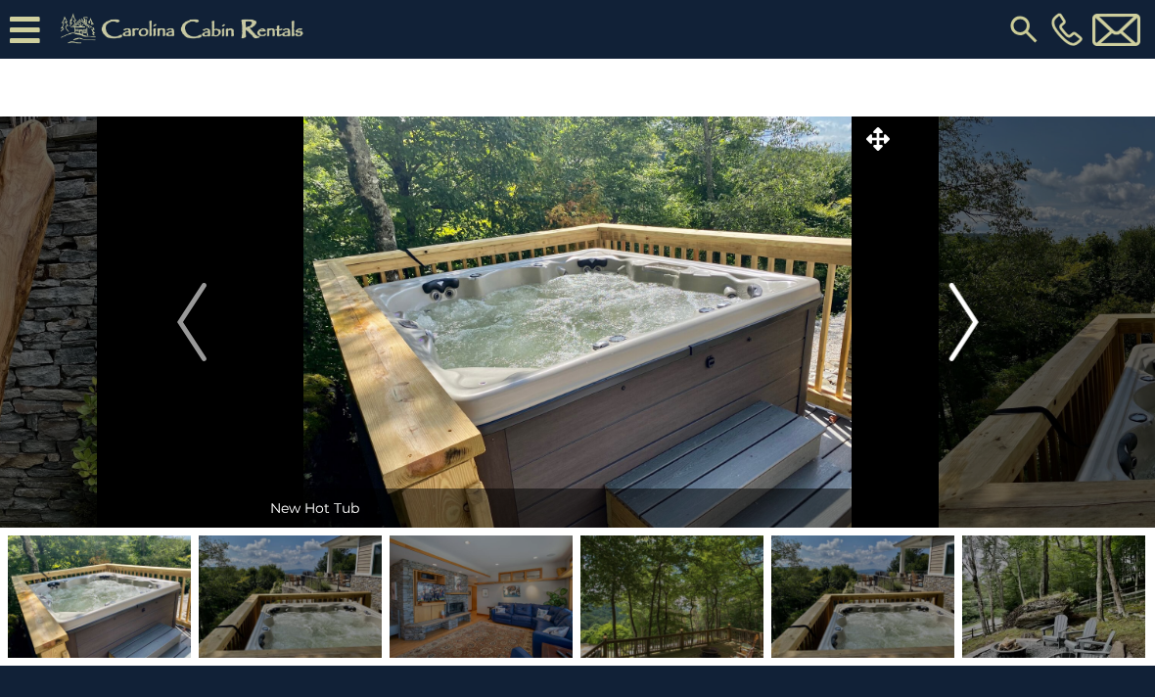
click at [964, 307] on img "Next" at bounding box center [962, 322] width 29 height 78
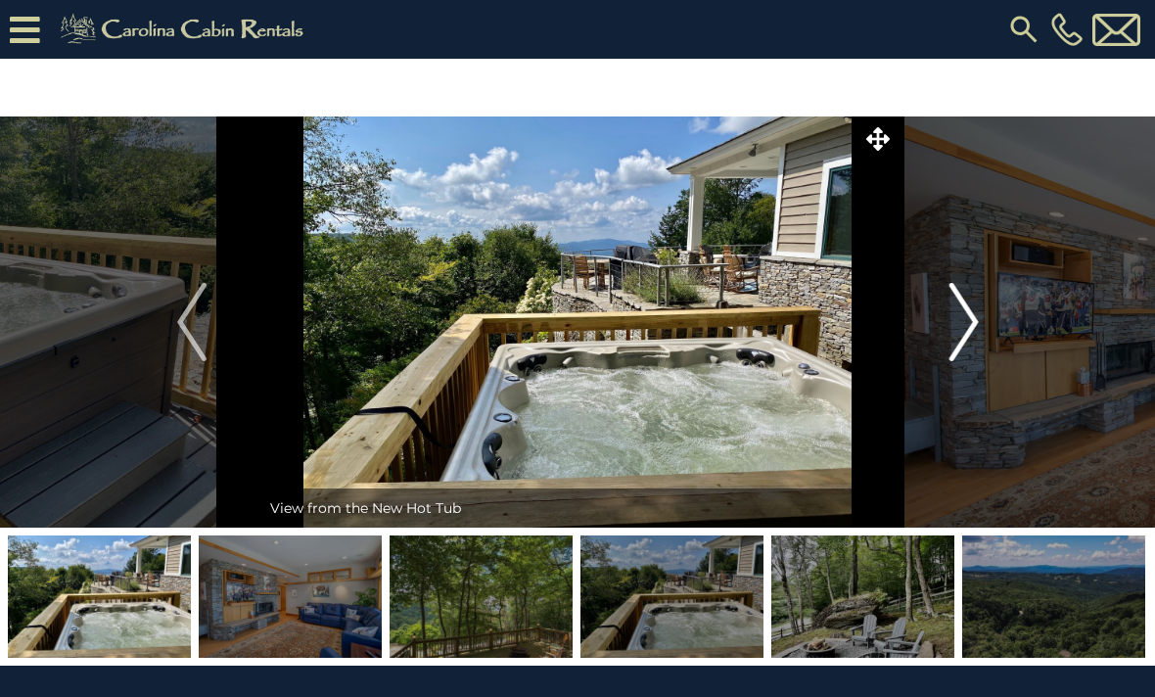
click at [989, 324] on button "Next" at bounding box center [963, 321] width 137 height 411
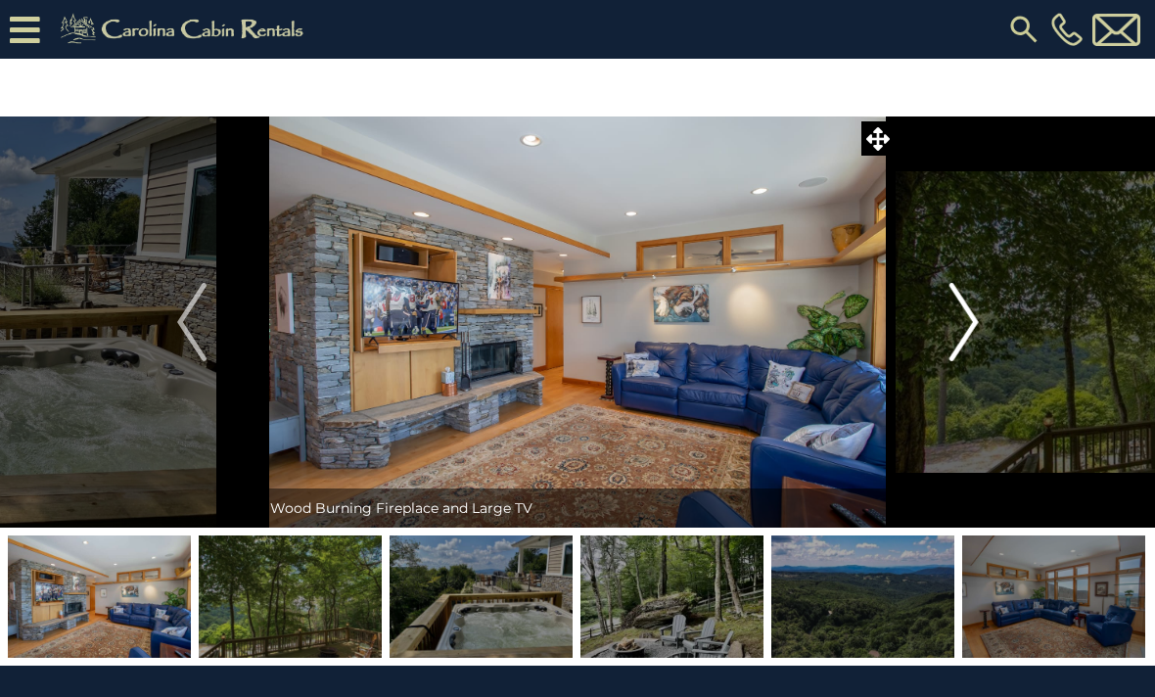
click at [974, 314] on img "Next" at bounding box center [962, 322] width 29 height 78
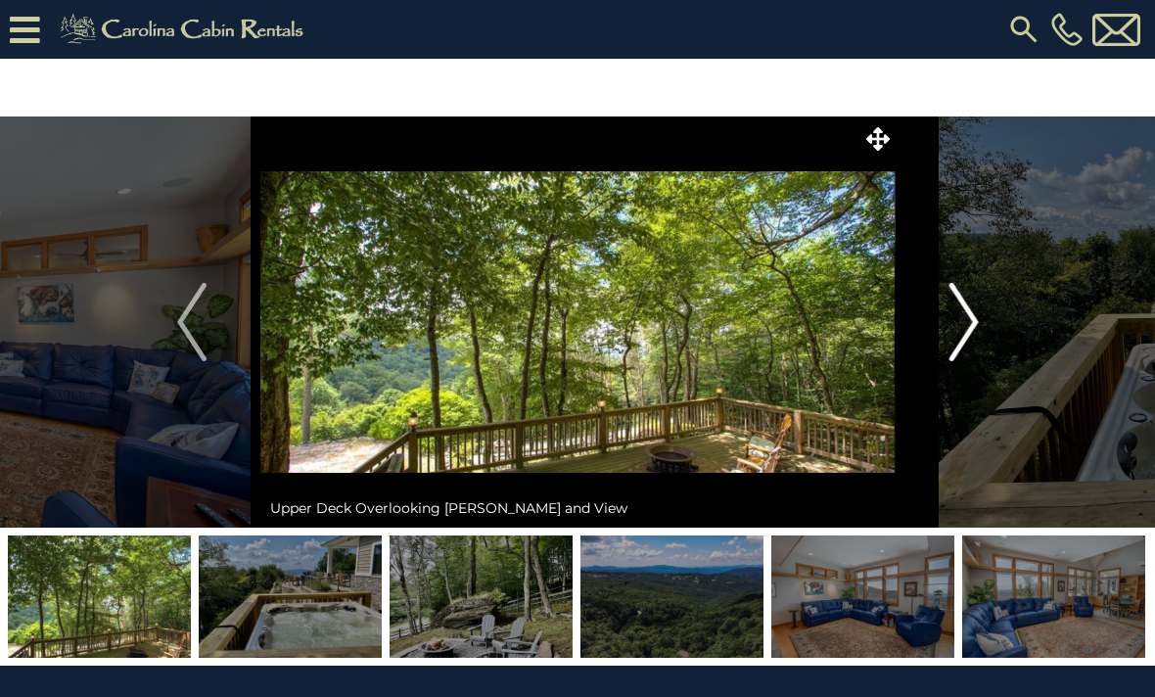
click at [990, 350] on button "Next" at bounding box center [963, 321] width 137 height 411
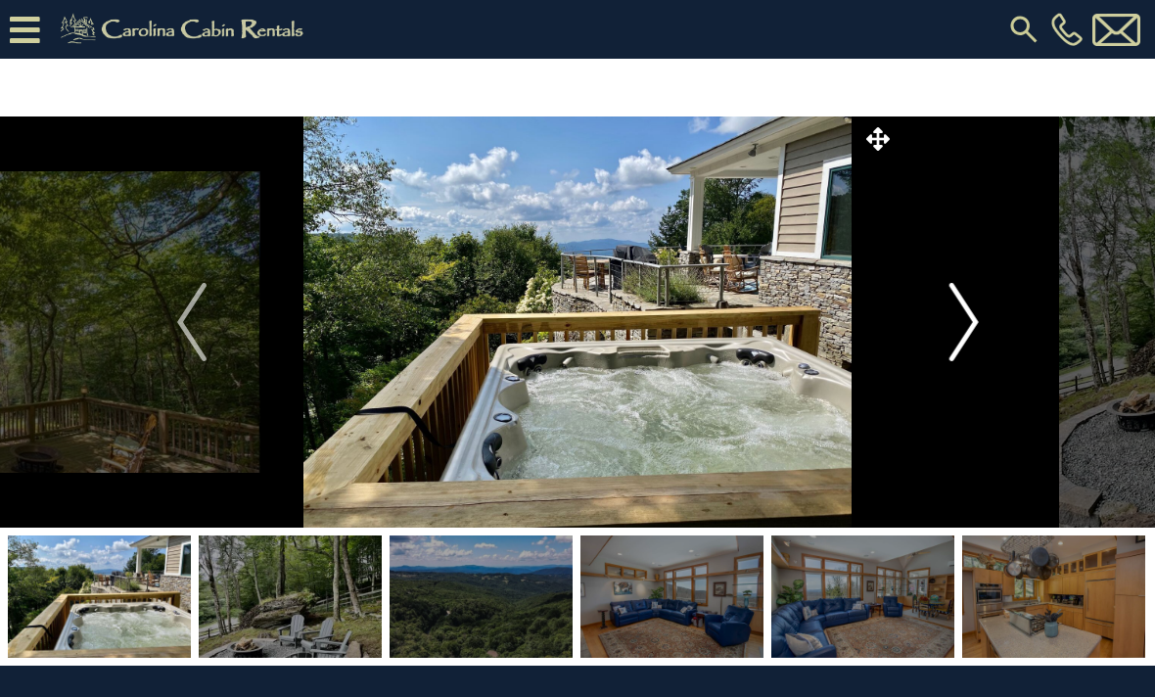
click at [977, 332] on img "Next" at bounding box center [962, 322] width 29 height 78
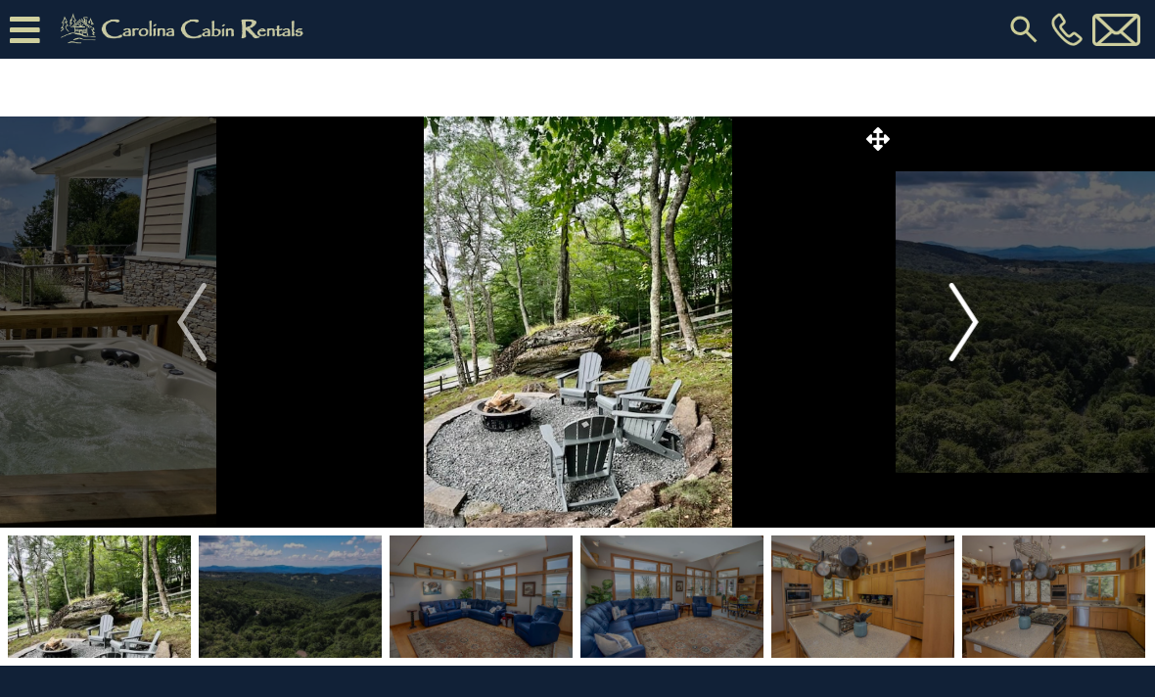
click at [968, 311] on img "Next" at bounding box center [962, 322] width 29 height 78
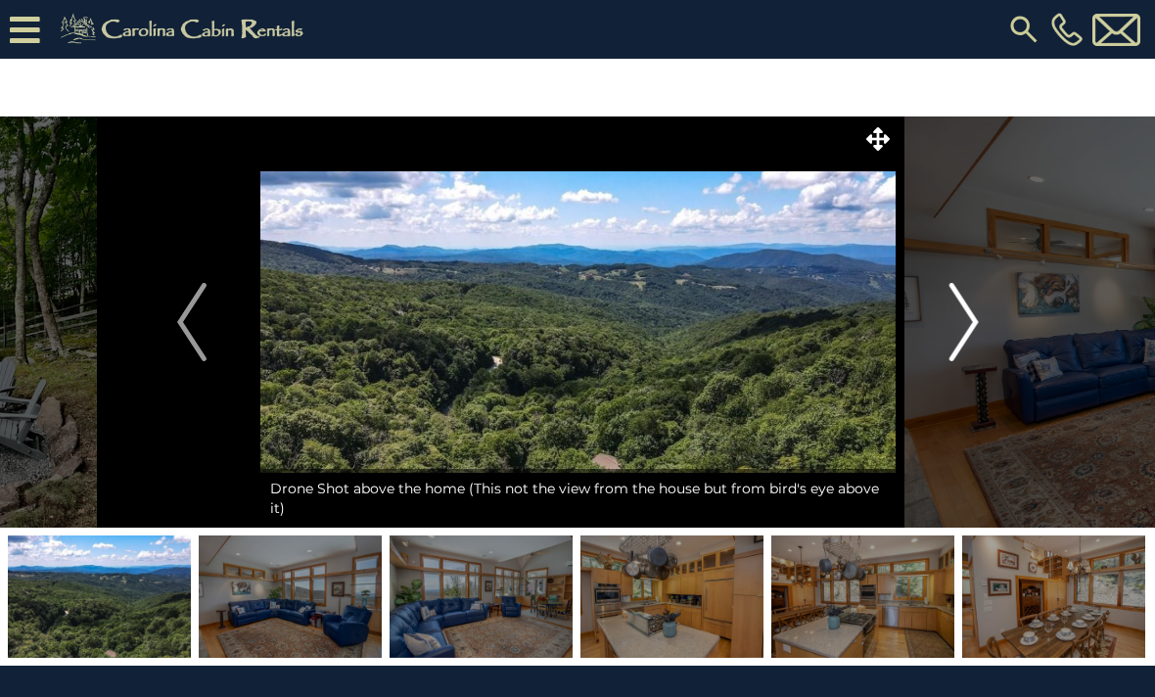
click at [977, 323] on img "Next" at bounding box center [962, 322] width 29 height 78
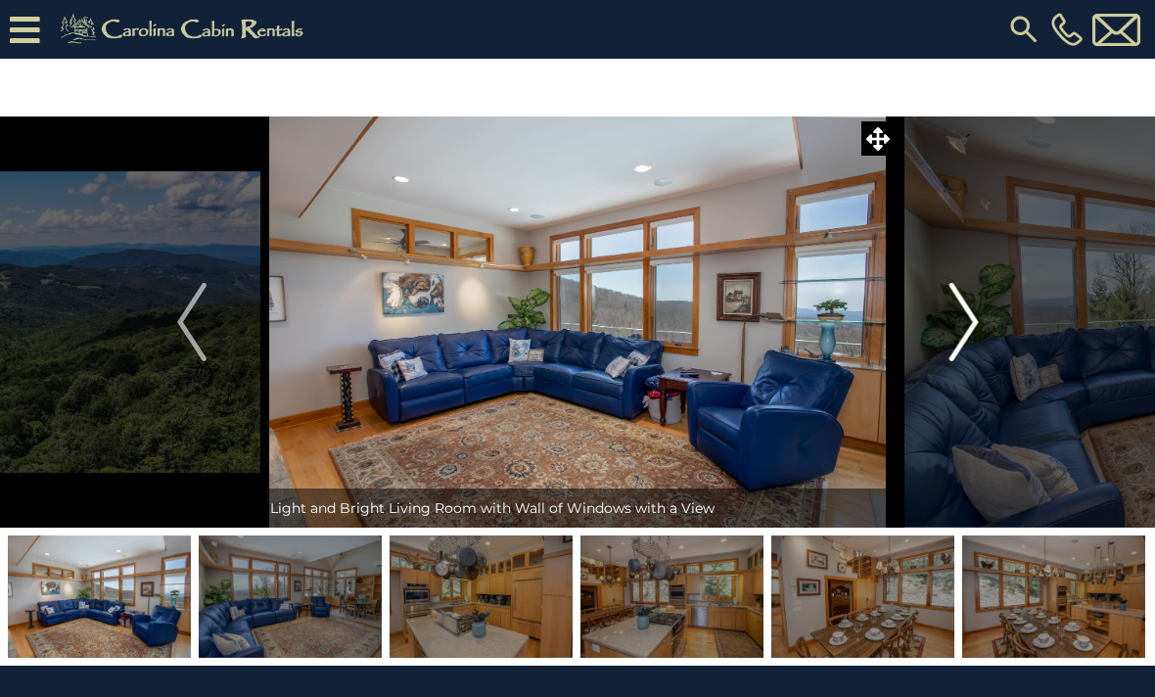
click at [982, 331] on button "Next" at bounding box center [963, 321] width 137 height 411
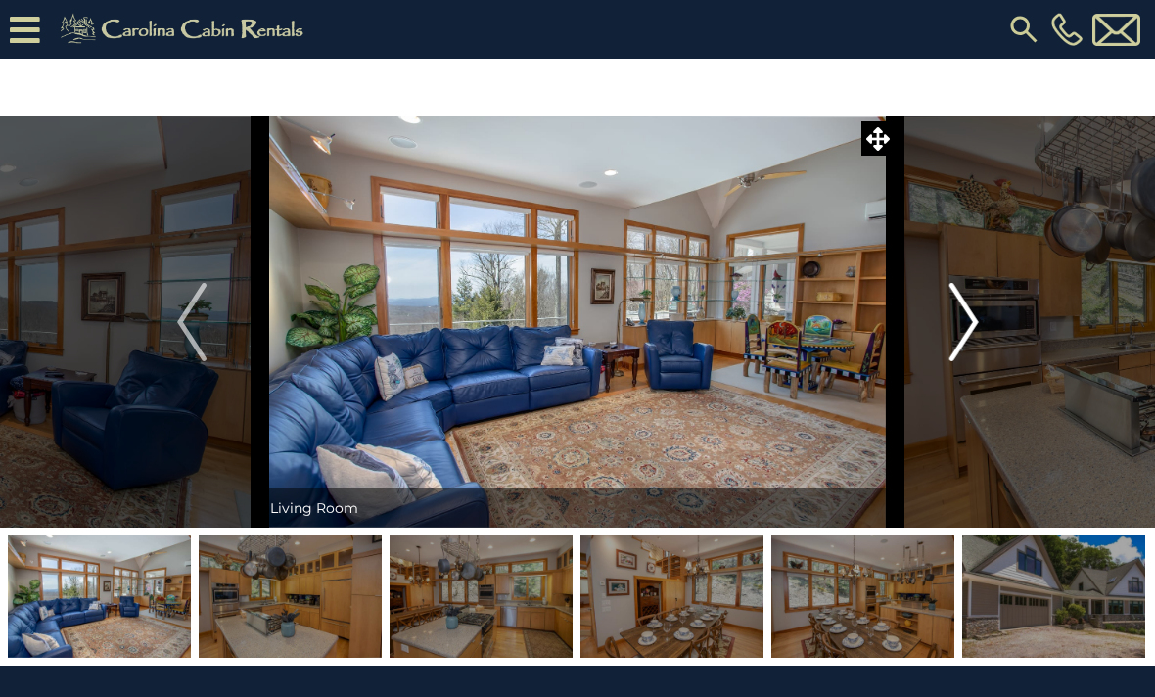
click at [976, 320] on img "Next" at bounding box center [962, 322] width 29 height 78
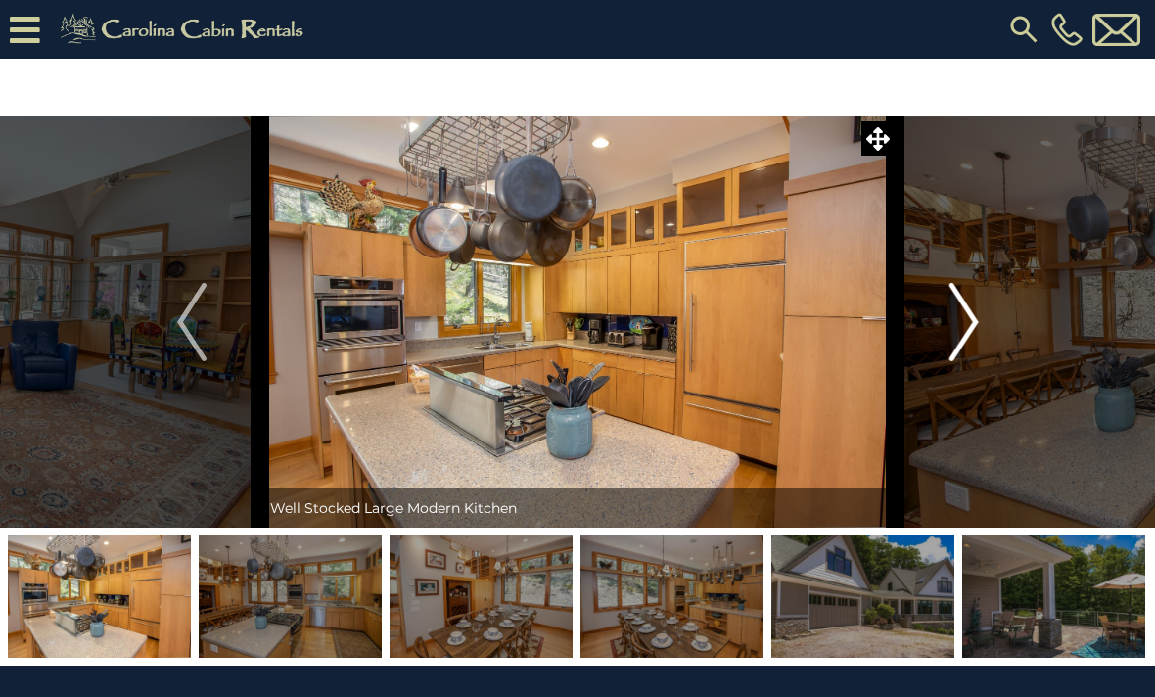
click at [974, 321] on img "Next" at bounding box center [962, 322] width 29 height 78
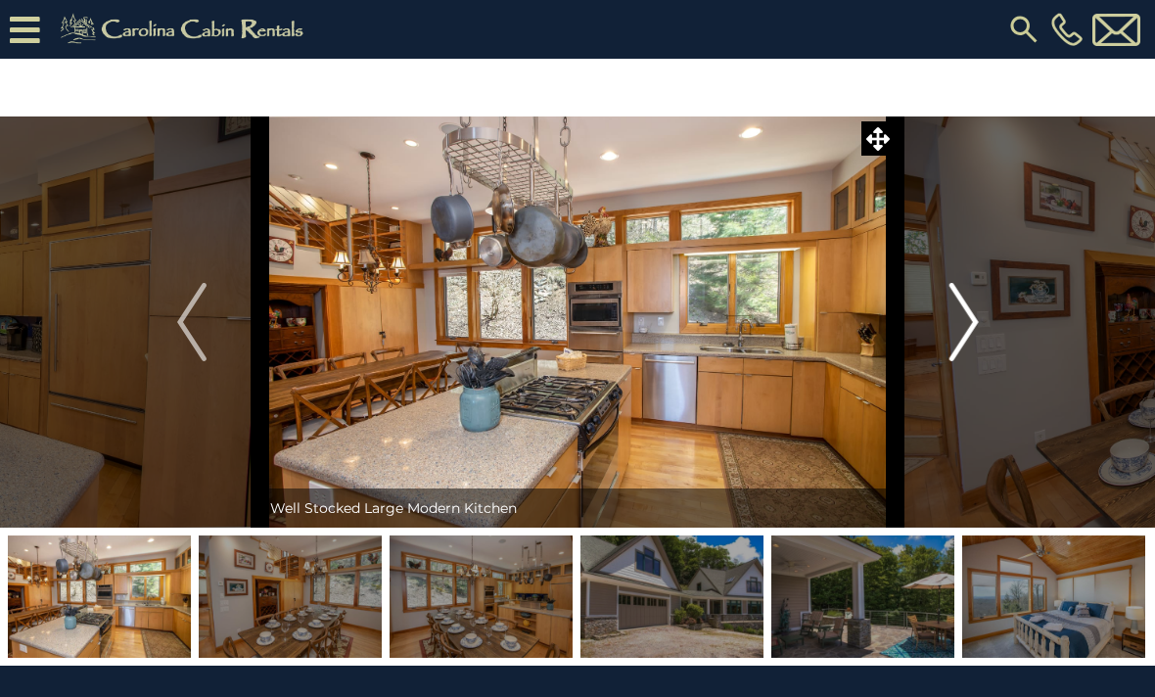
click at [977, 312] on img "Next" at bounding box center [962, 322] width 29 height 78
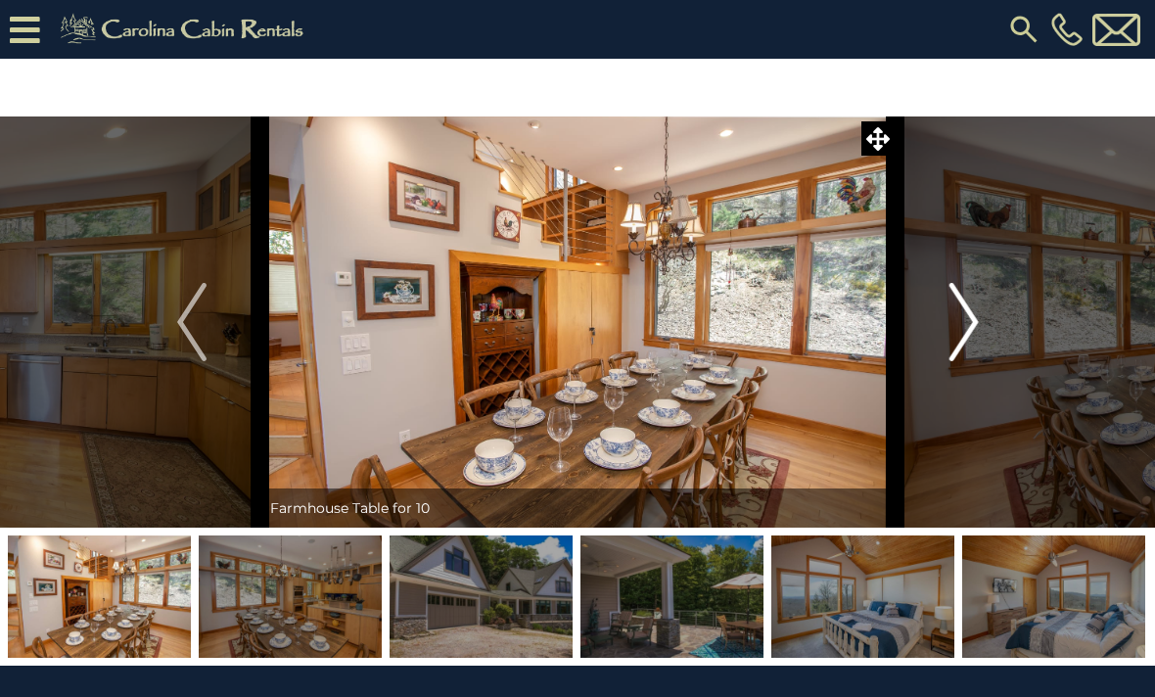
click at [973, 321] on img "Next" at bounding box center [962, 322] width 29 height 78
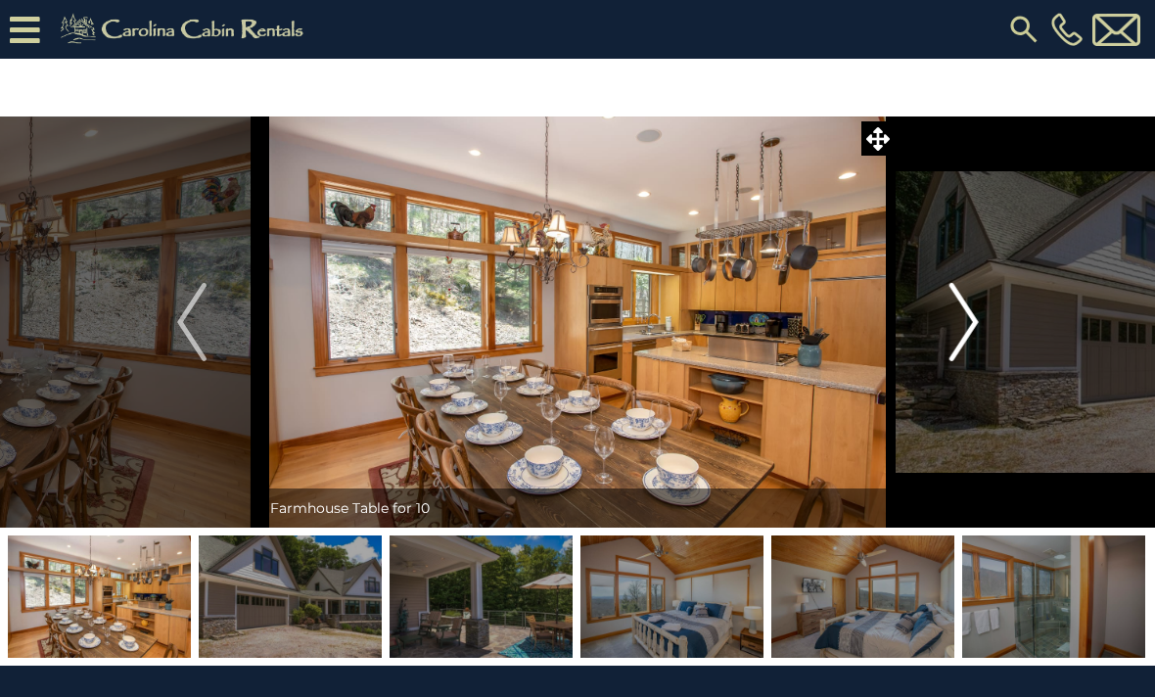
click at [977, 312] on img "Next" at bounding box center [962, 322] width 29 height 78
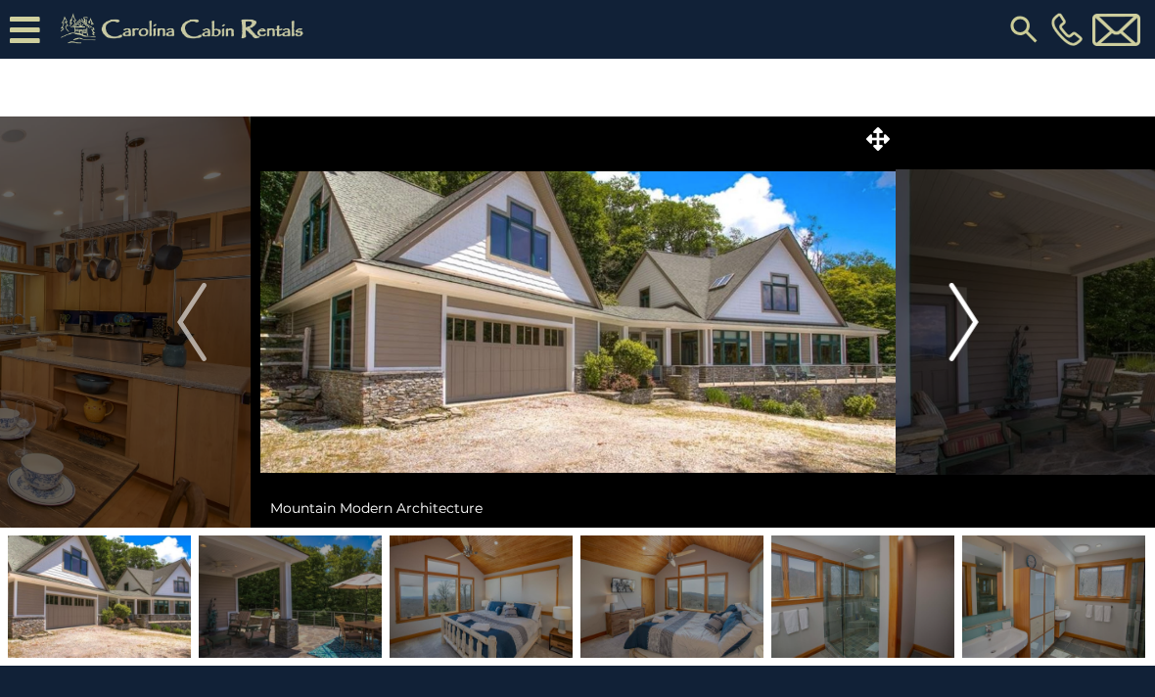
click at [985, 314] on button "Next" at bounding box center [963, 321] width 137 height 411
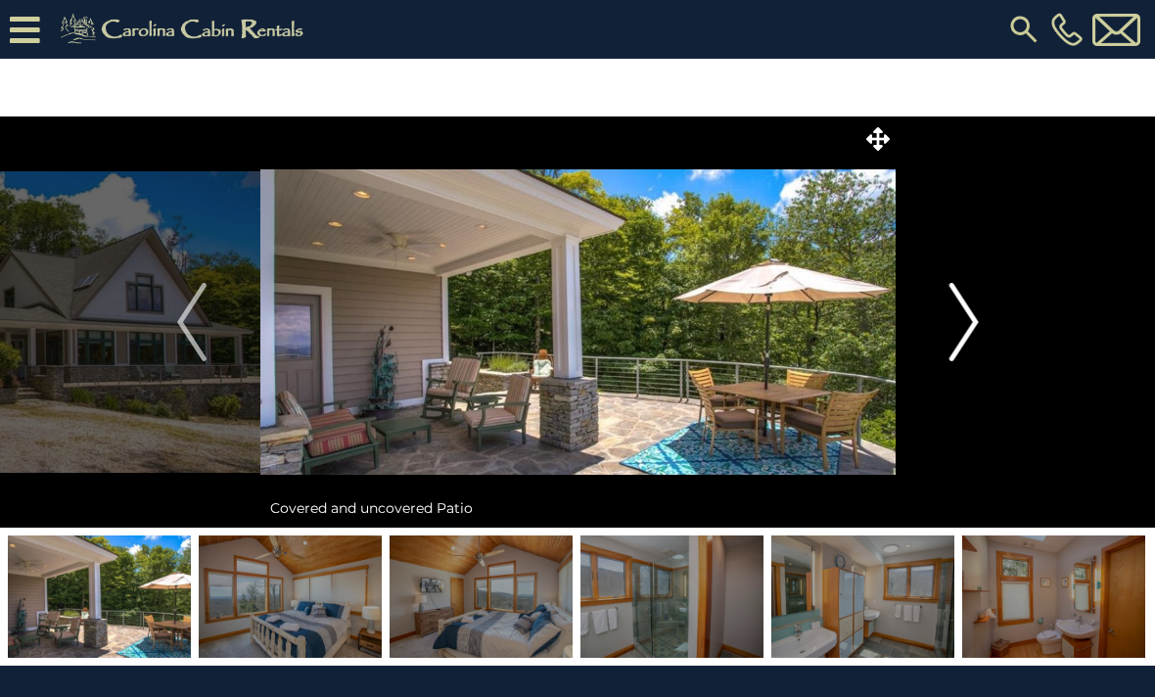
click at [986, 334] on button "Next" at bounding box center [963, 321] width 137 height 411
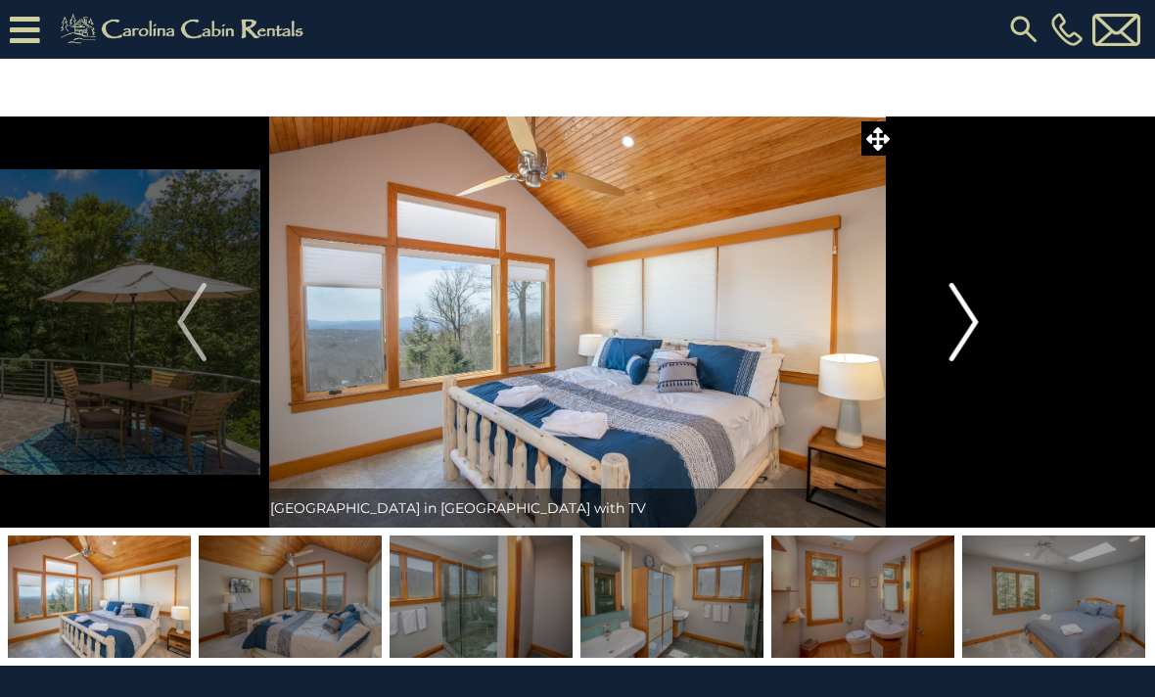
click at [976, 341] on img "Next" at bounding box center [962, 322] width 29 height 78
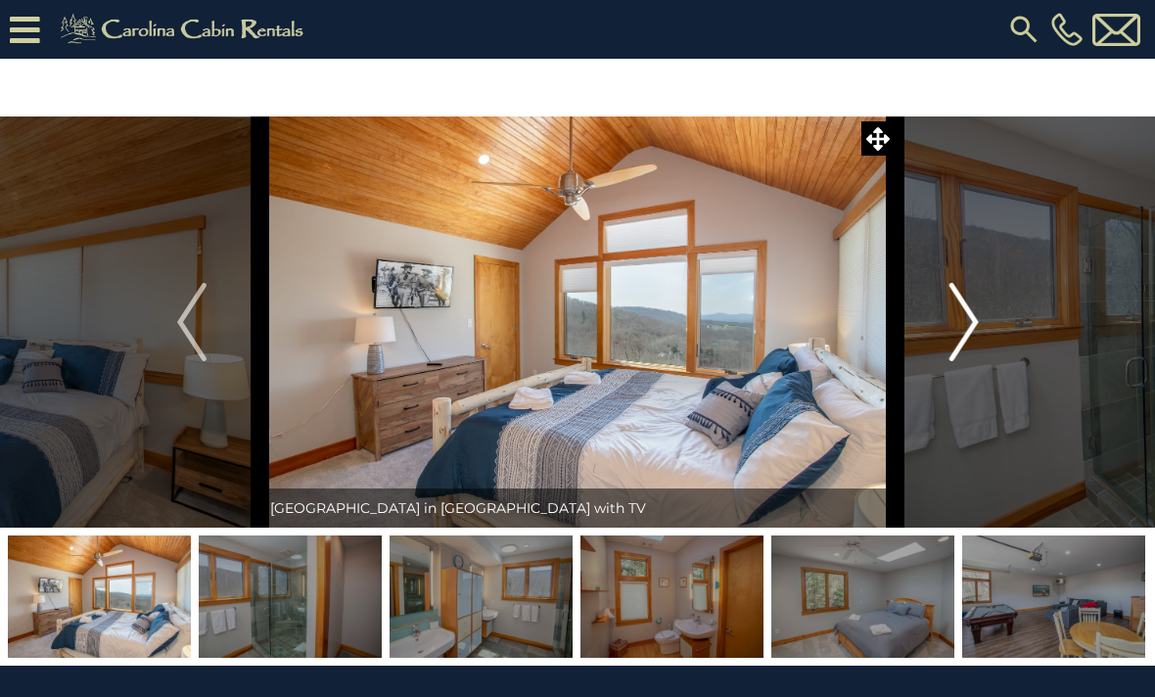
click at [982, 326] on button "Next" at bounding box center [963, 321] width 137 height 411
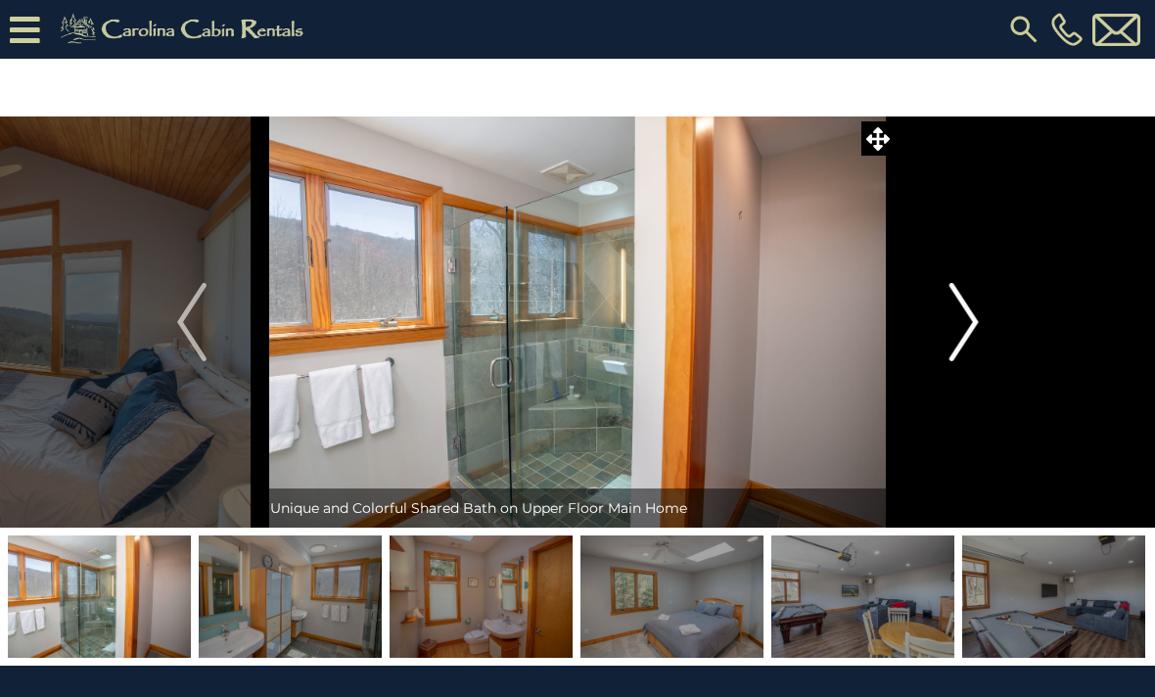
click at [973, 310] on img "Next" at bounding box center [962, 322] width 29 height 78
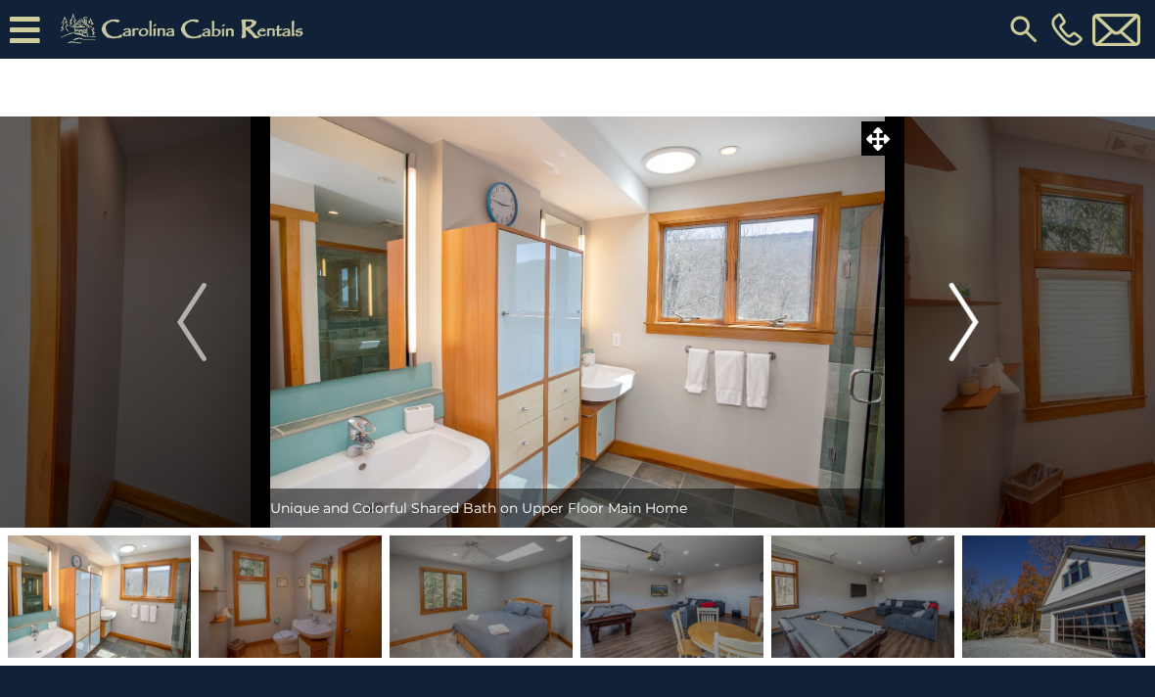
click at [987, 321] on button "Next" at bounding box center [963, 321] width 137 height 411
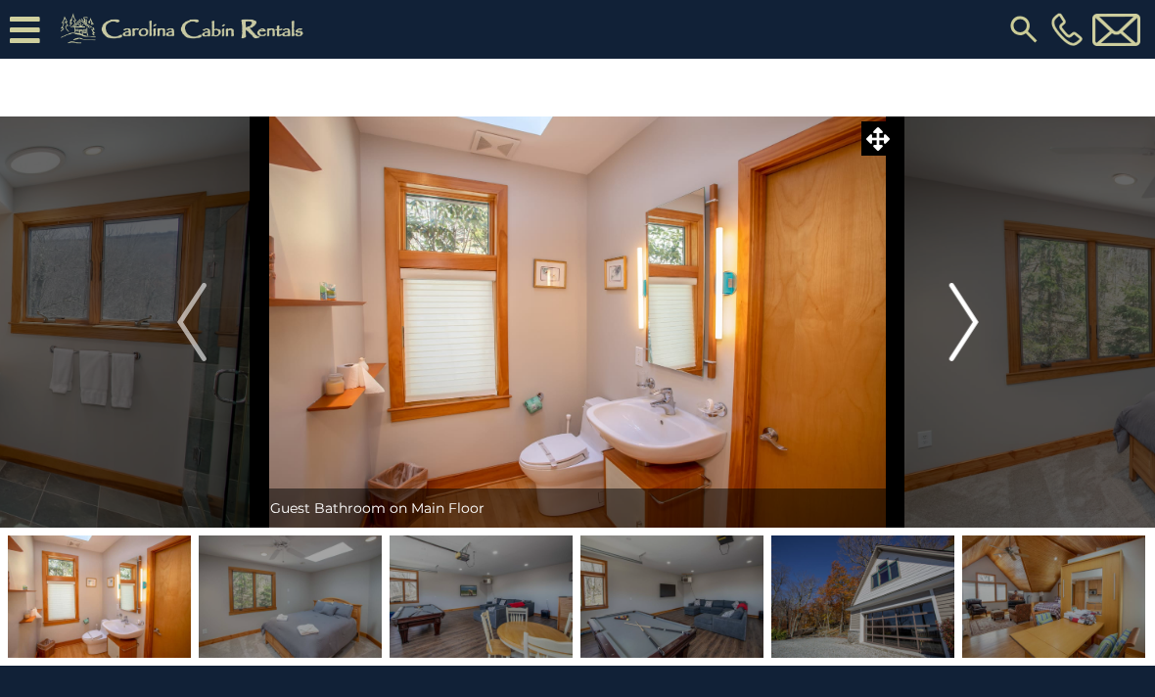
click at [977, 331] on img "Next" at bounding box center [962, 322] width 29 height 78
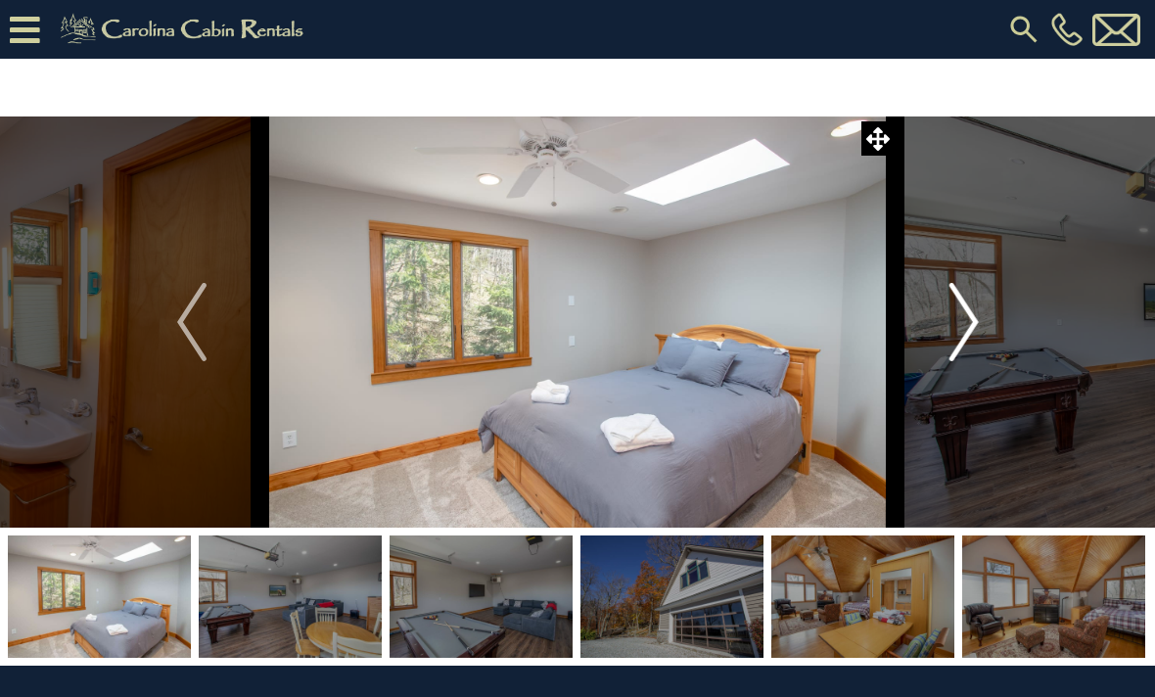
click at [977, 316] on img "Next" at bounding box center [962, 322] width 29 height 78
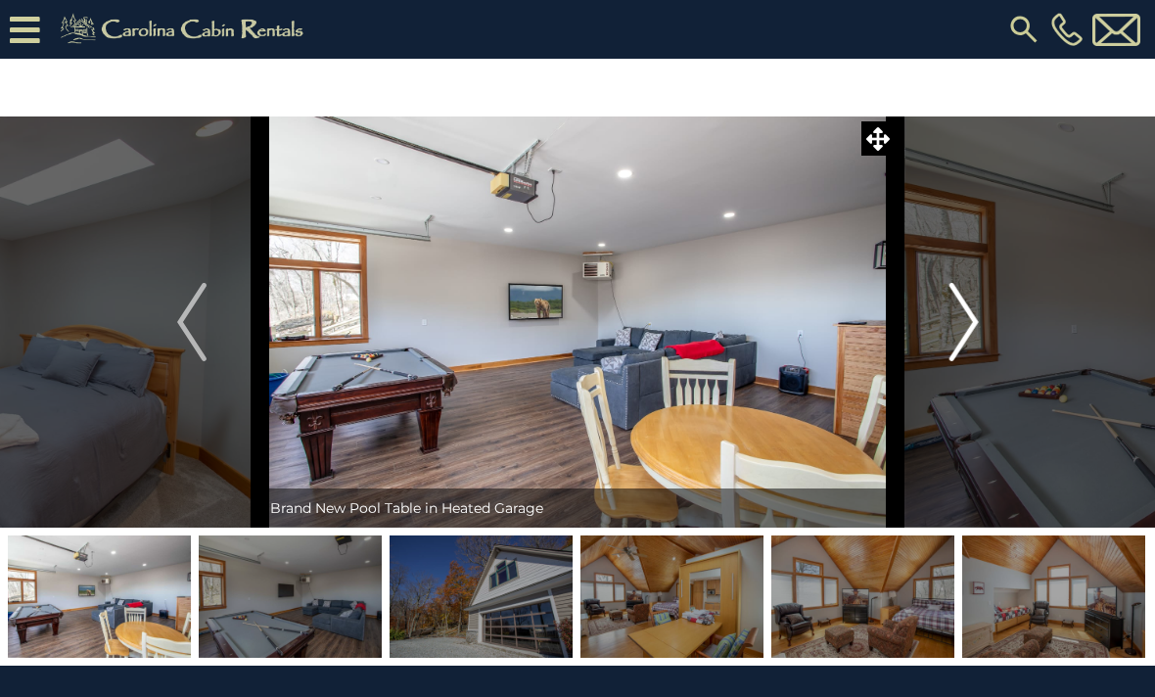
click at [971, 321] on img "Next" at bounding box center [962, 322] width 29 height 78
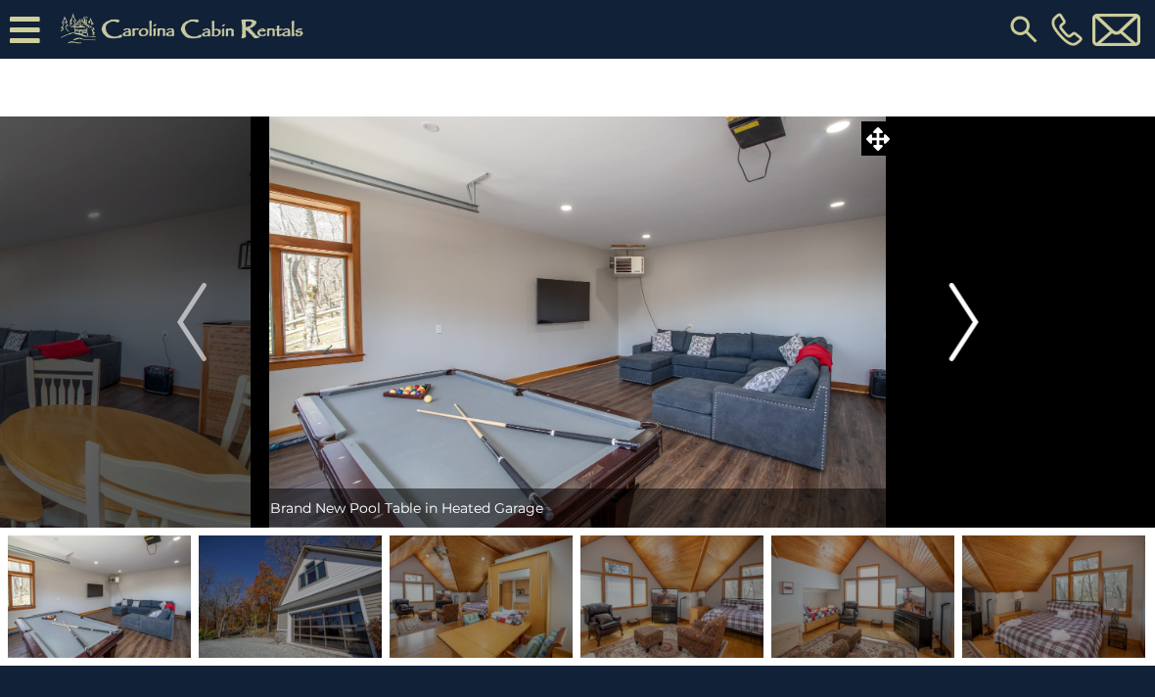
click at [977, 329] on img "Next" at bounding box center [962, 322] width 29 height 78
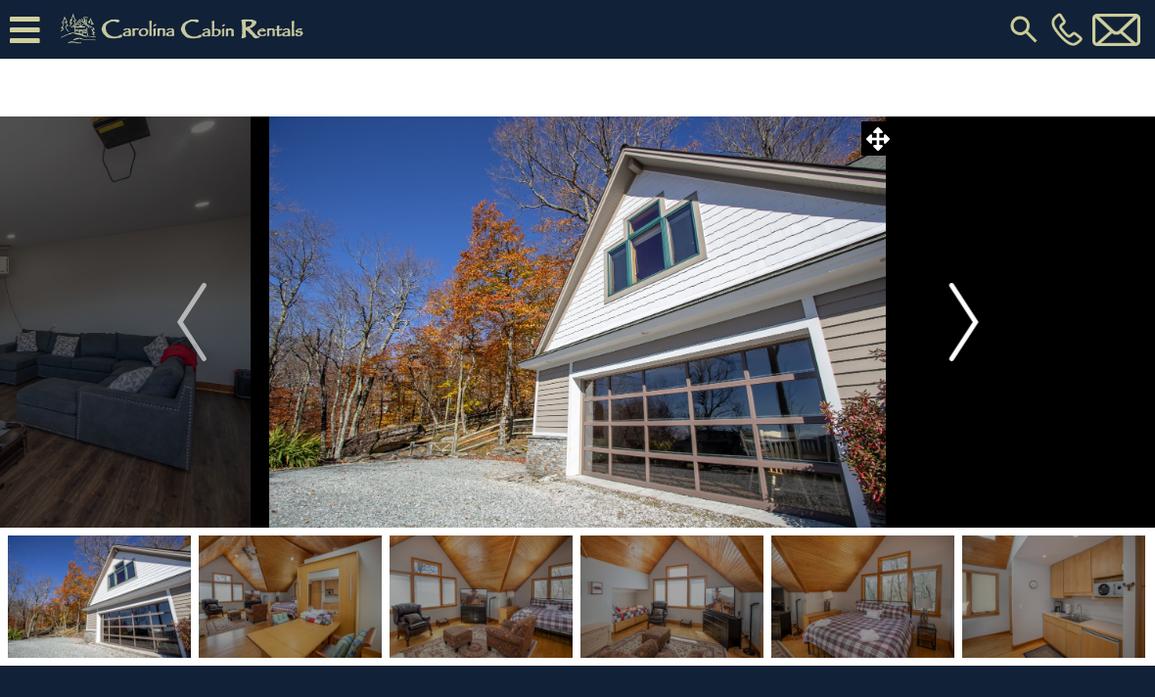
click at [972, 320] on img "Next" at bounding box center [962, 322] width 29 height 78
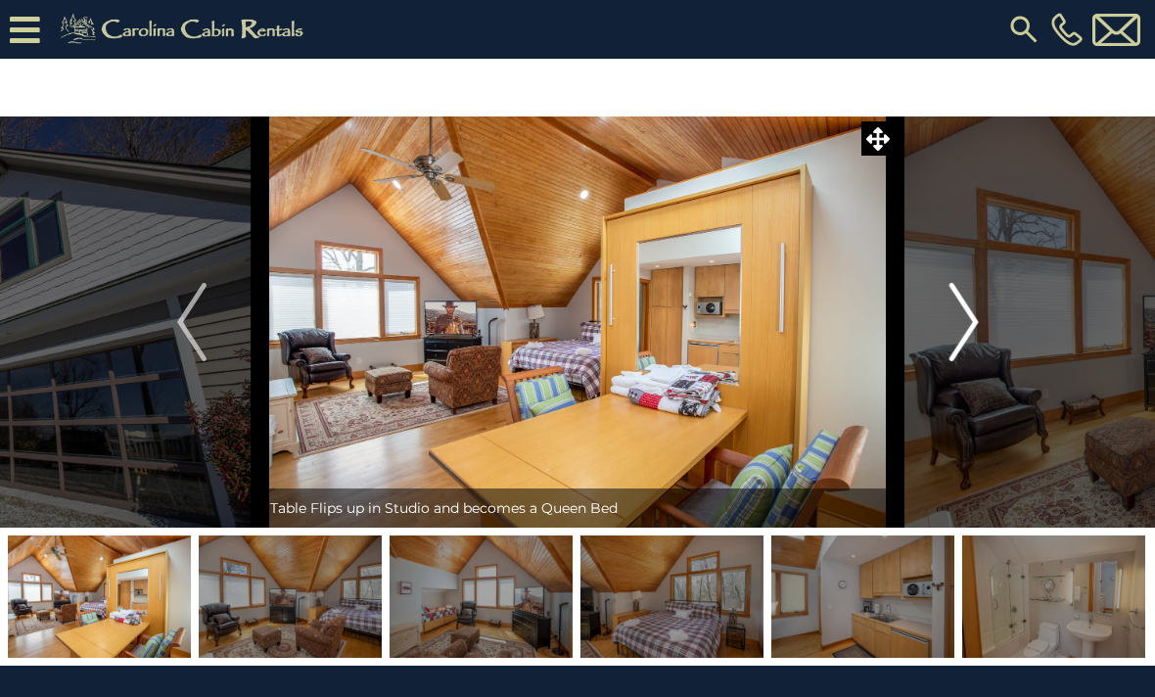
click at [977, 319] on img "Next" at bounding box center [962, 322] width 29 height 78
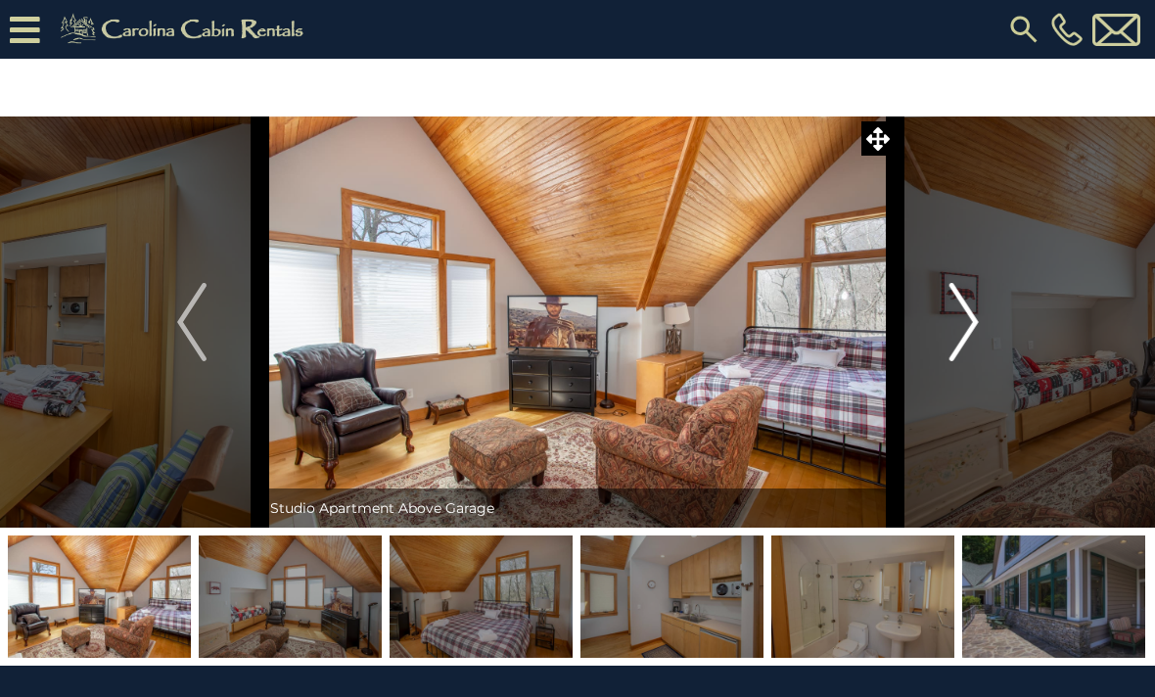
click at [970, 307] on img "Next" at bounding box center [962, 322] width 29 height 78
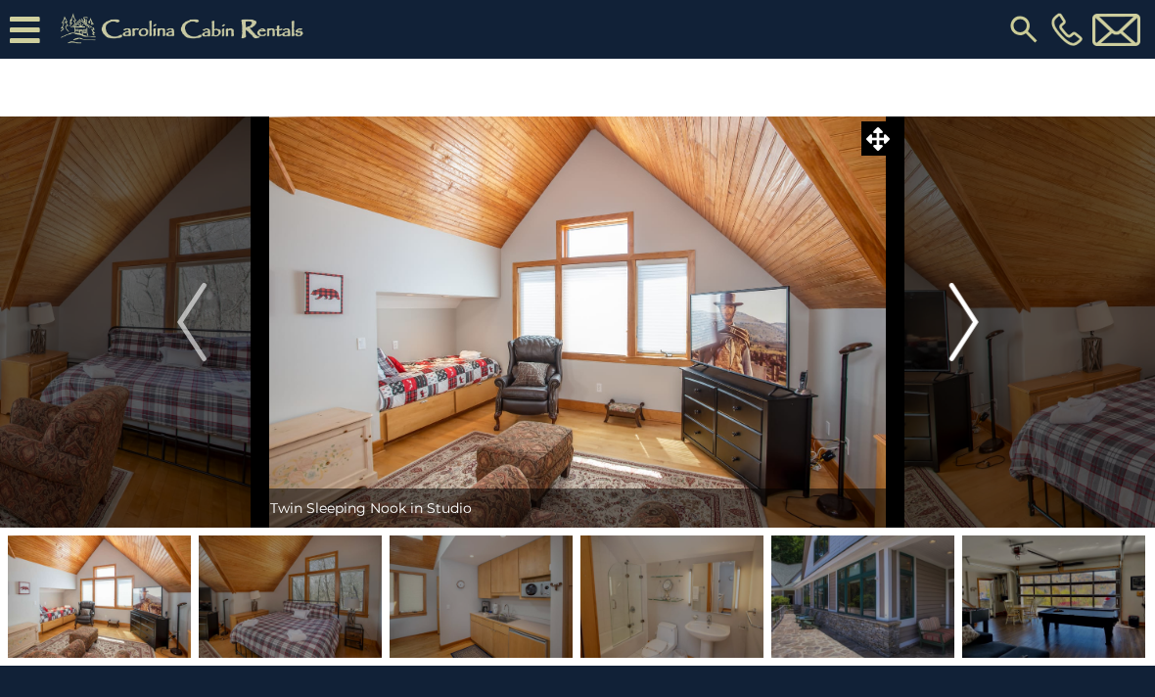
click at [975, 321] on img "Next" at bounding box center [962, 322] width 29 height 78
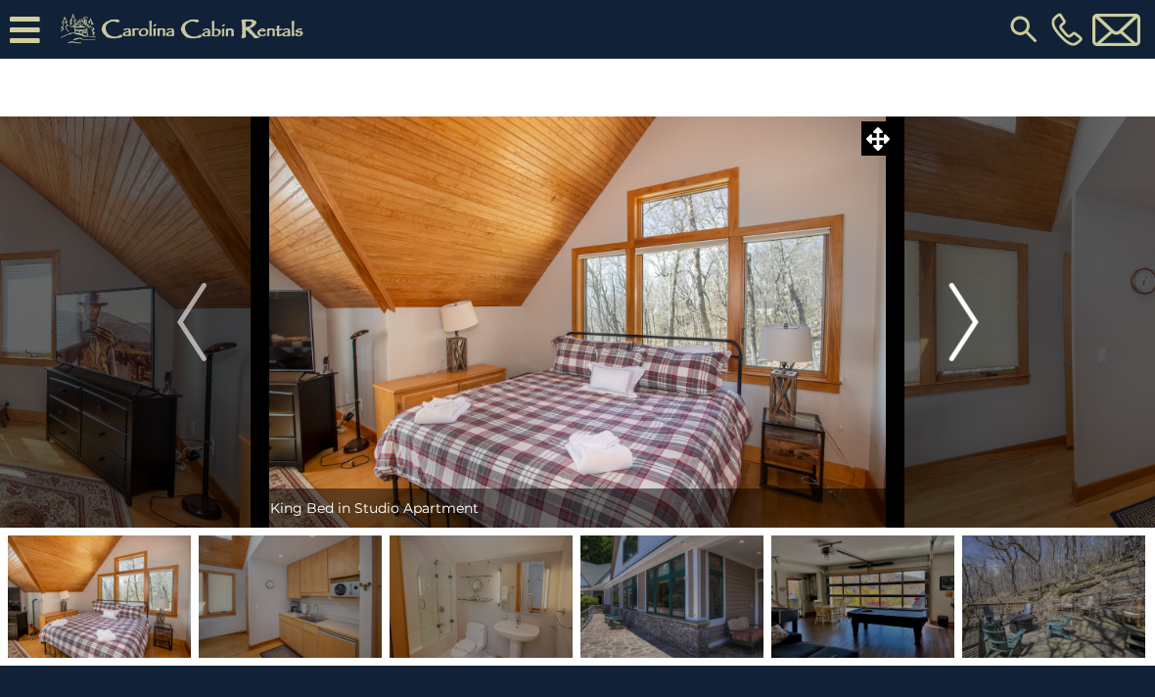
click at [982, 328] on button "Next" at bounding box center [963, 321] width 137 height 411
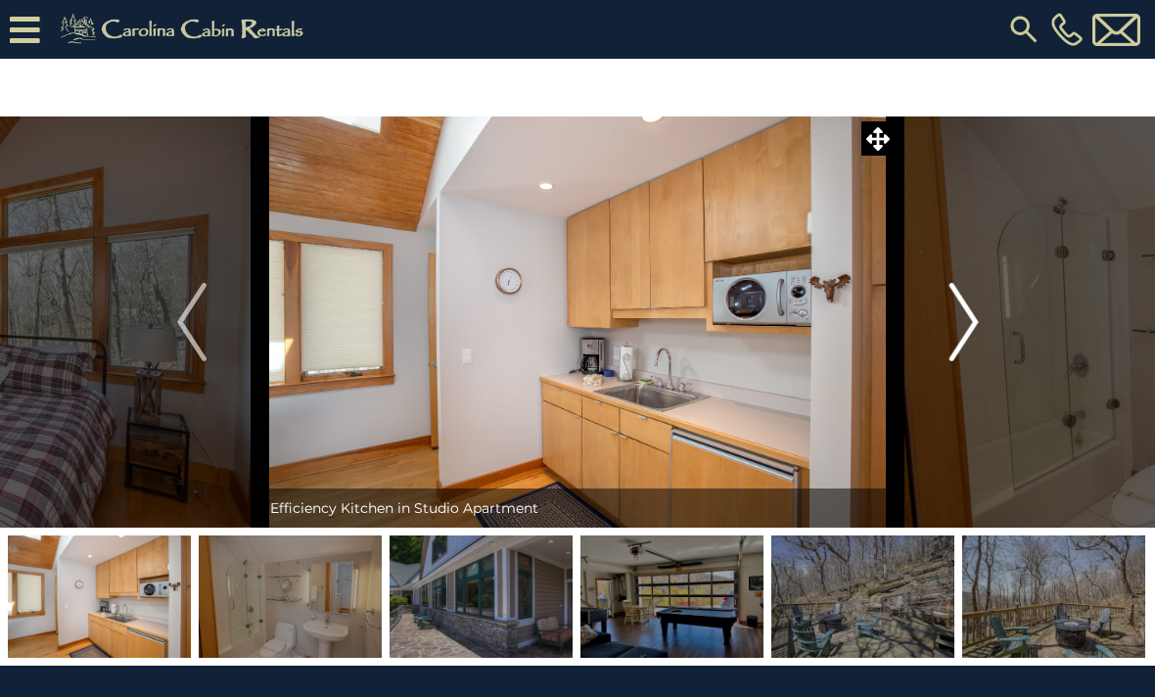
click at [947, 323] on button "Next" at bounding box center [963, 321] width 137 height 411
